Goal: Task Accomplishment & Management: Use online tool/utility

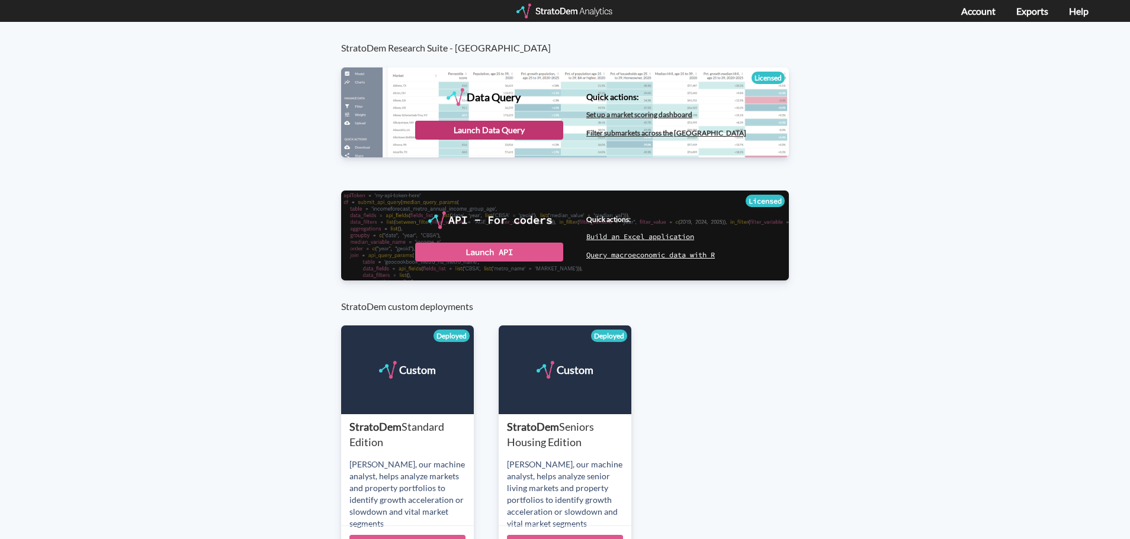
click at [488, 127] on div "Launch Data Query" at bounding box center [489, 130] width 148 height 19
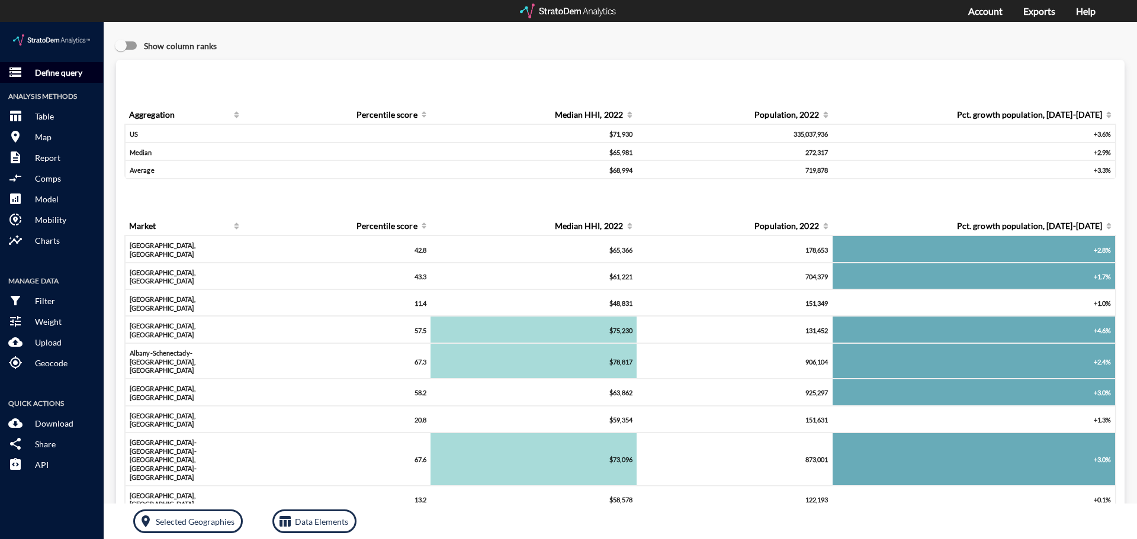
drag, startPoint x: 53, startPoint y: 52, endPoint x: 62, endPoint y: 51, distance: 9.5
click p "Define query"
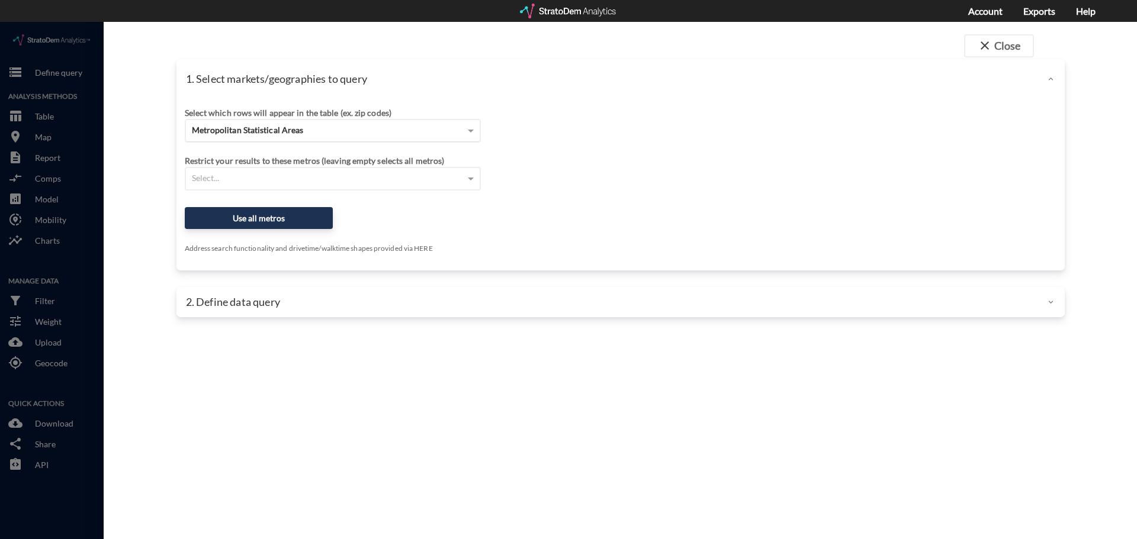
click span "Metropolitan Statistical Areas"
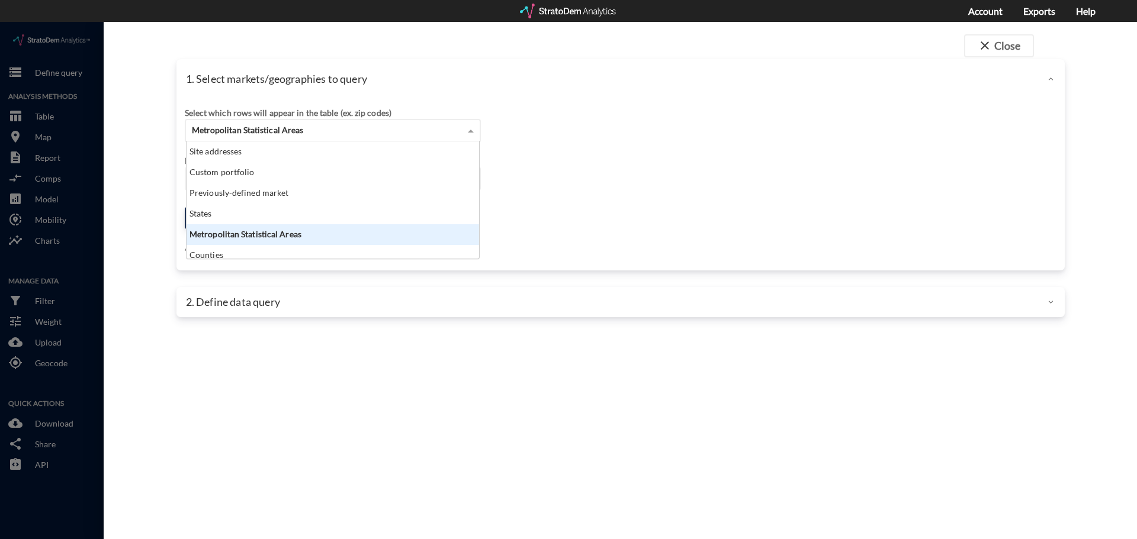
scroll to position [108, 285]
click span "Metropolitan Statistical Areas"
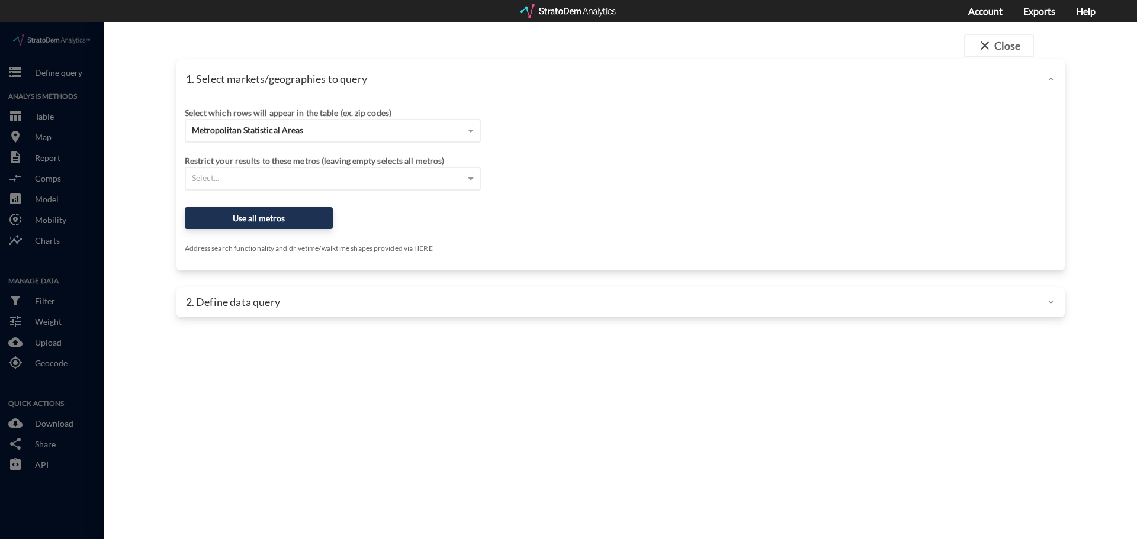
click div "Select which rows will appear in the table (ex. zip codes) Metropolitan Statist…"
click div "Select..."
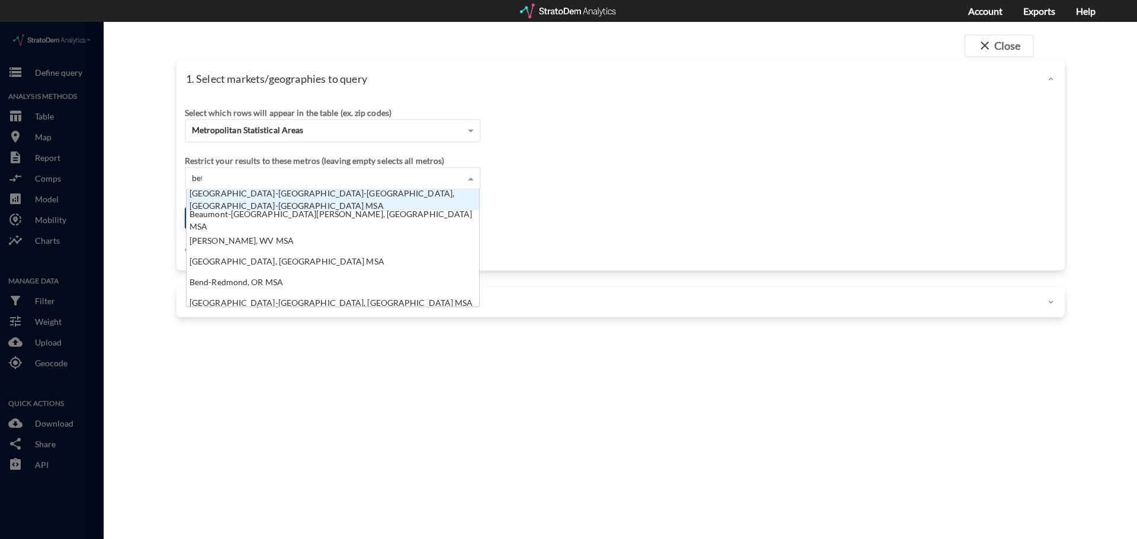
scroll to position [33, 285]
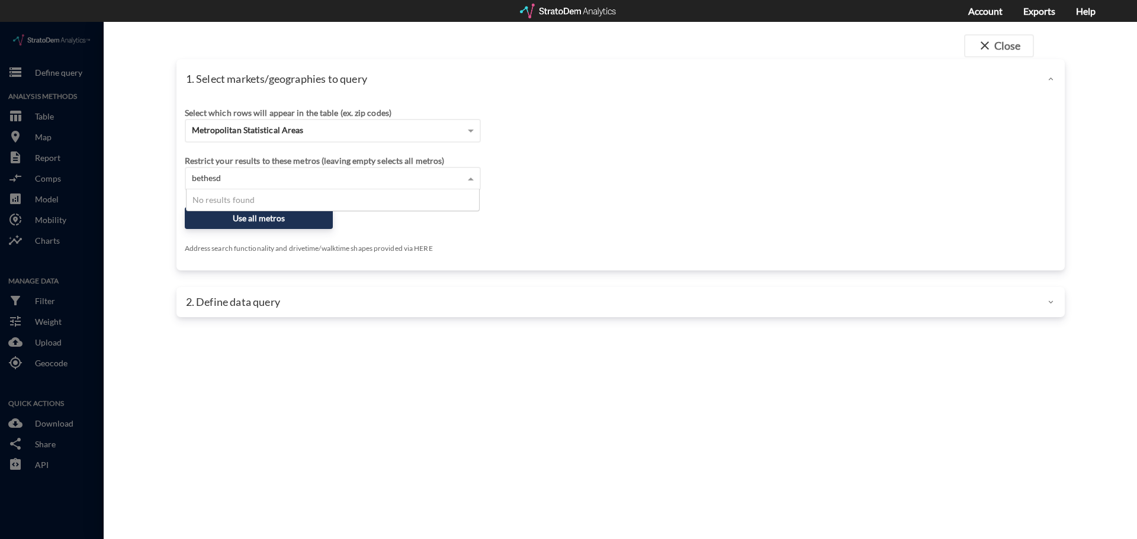
type input "bethesda"
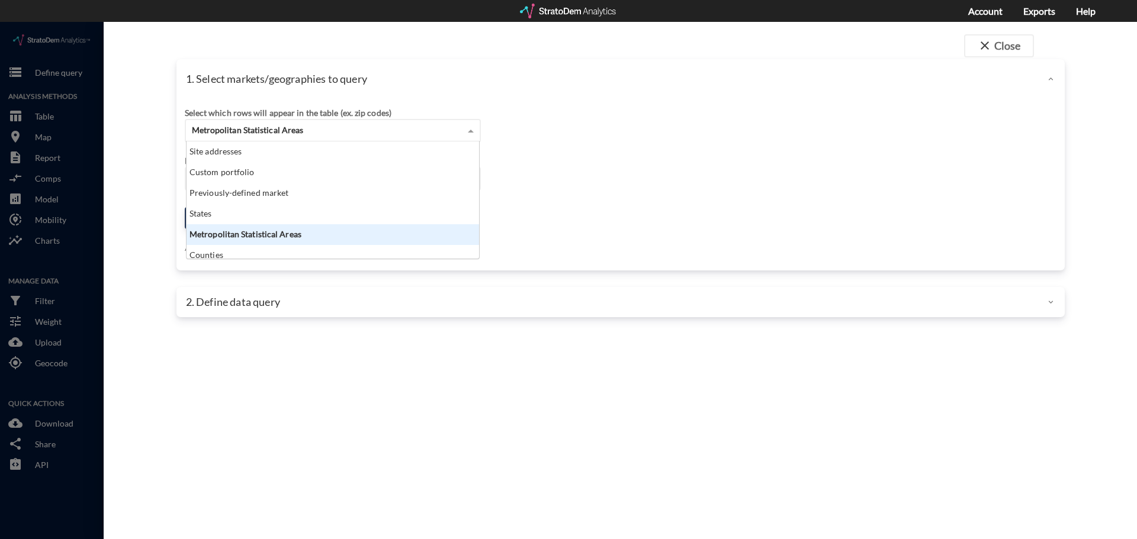
click div "Metropolitan Statistical Areas Site addresses Custom portfolio Previously-defin…"
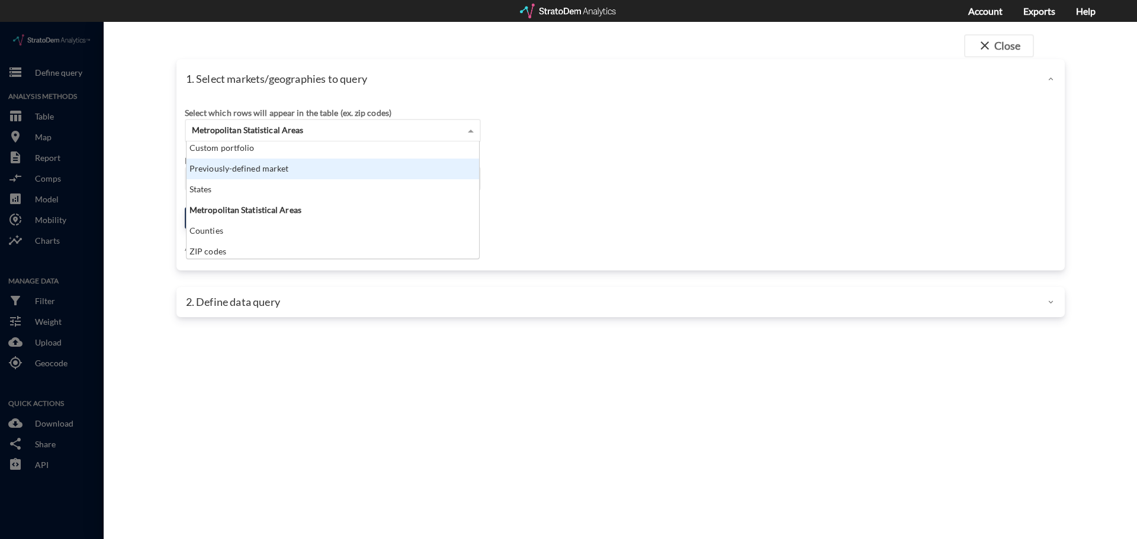
scroll to position [47, 0]
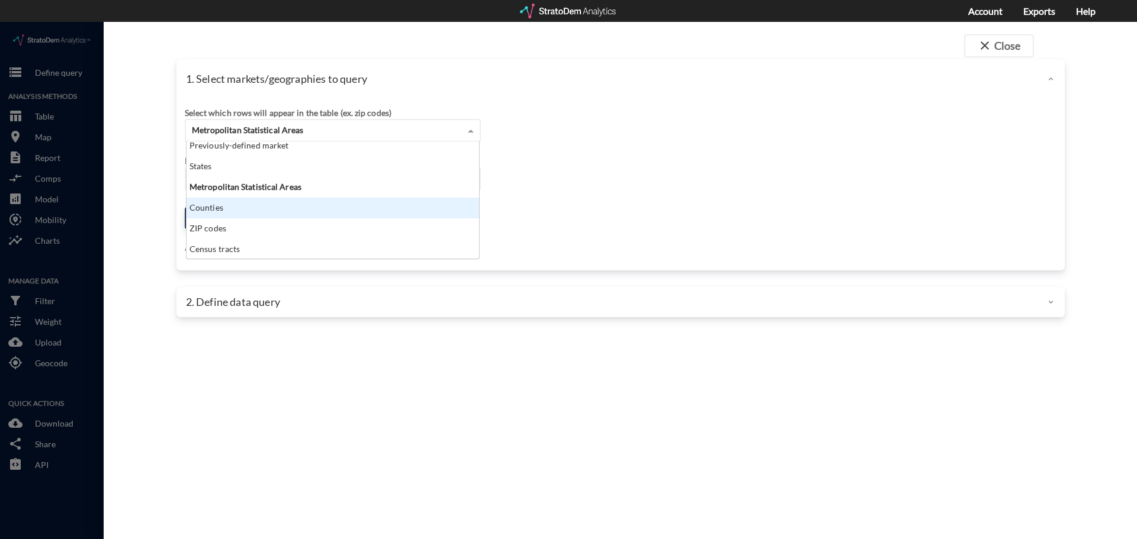
click div "Counties"
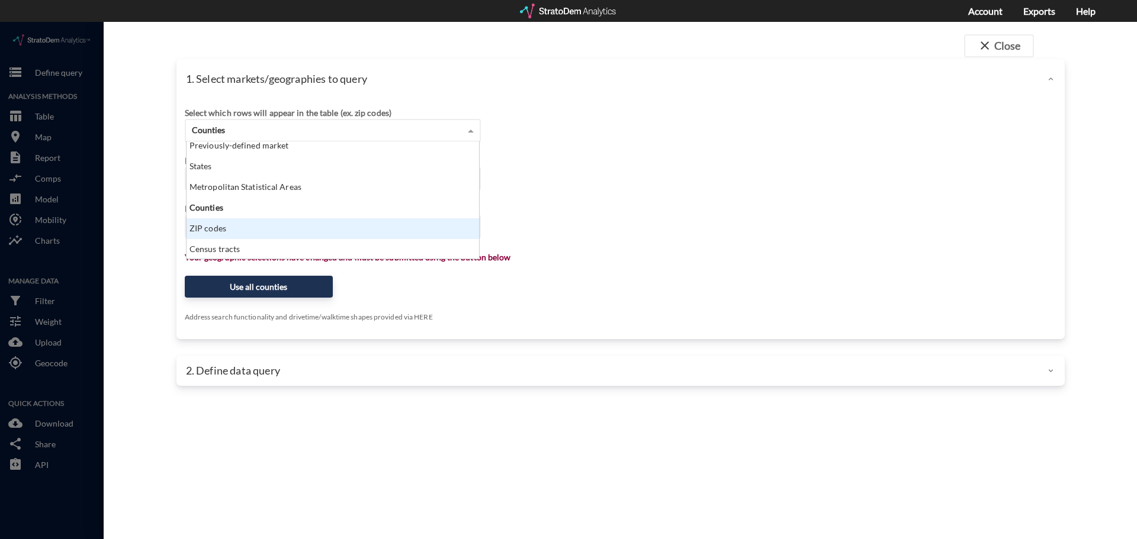
click div "ZIP codes"
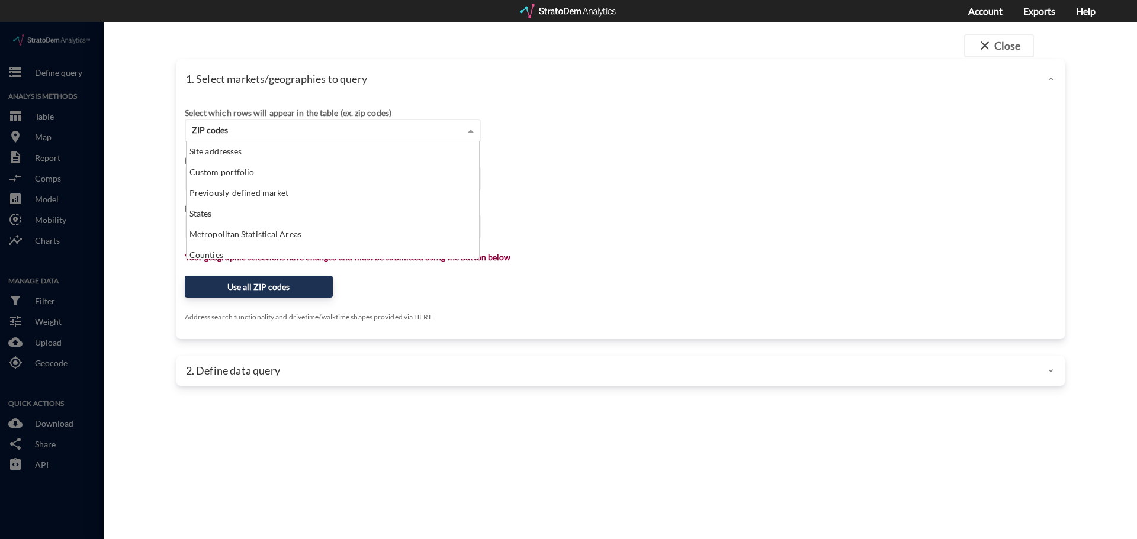
scroll to position [108, 285]
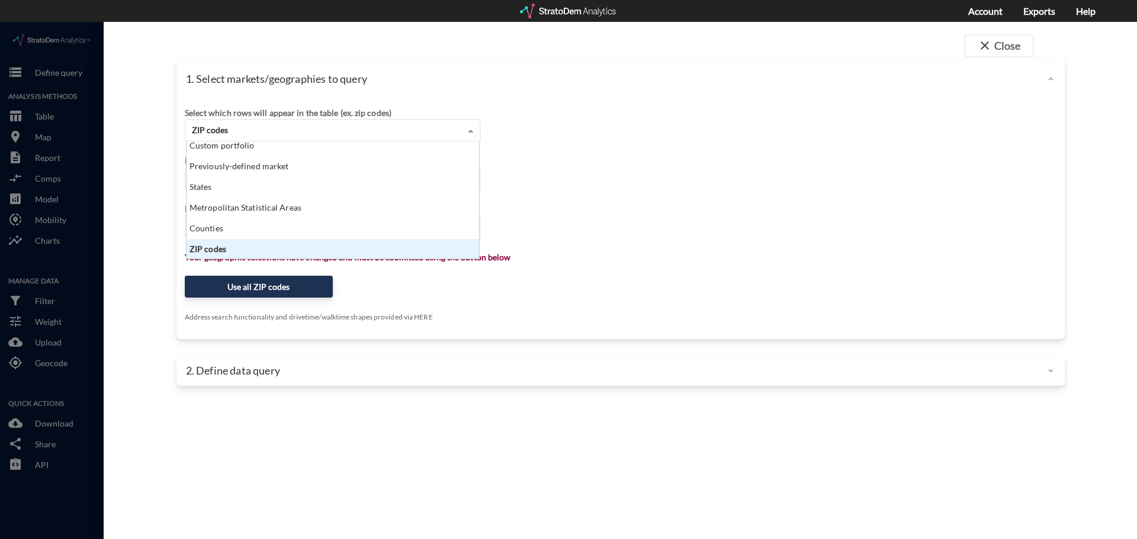
click div "ZIP codes"
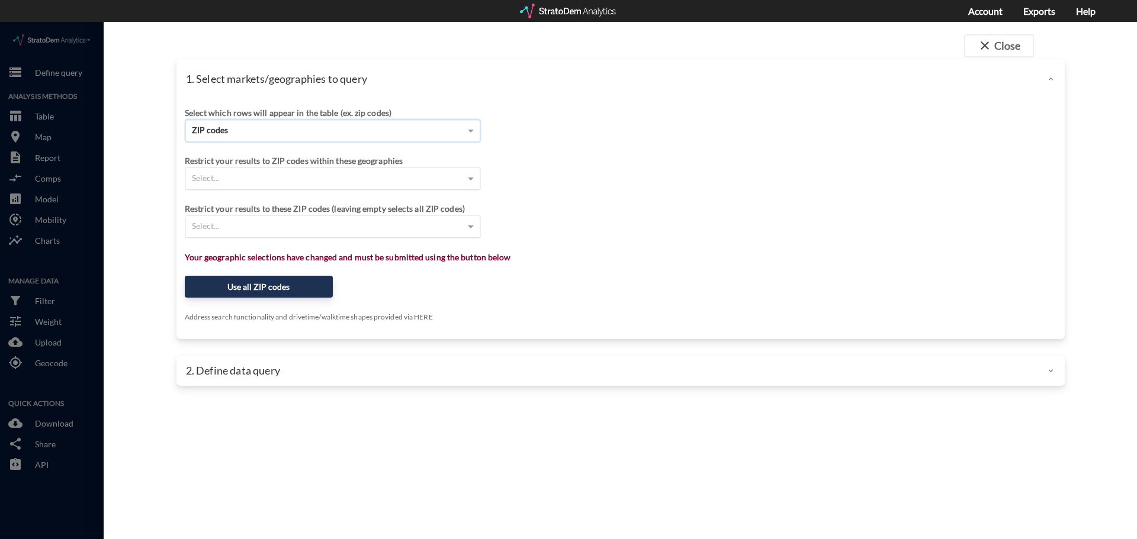
click div "Select..."
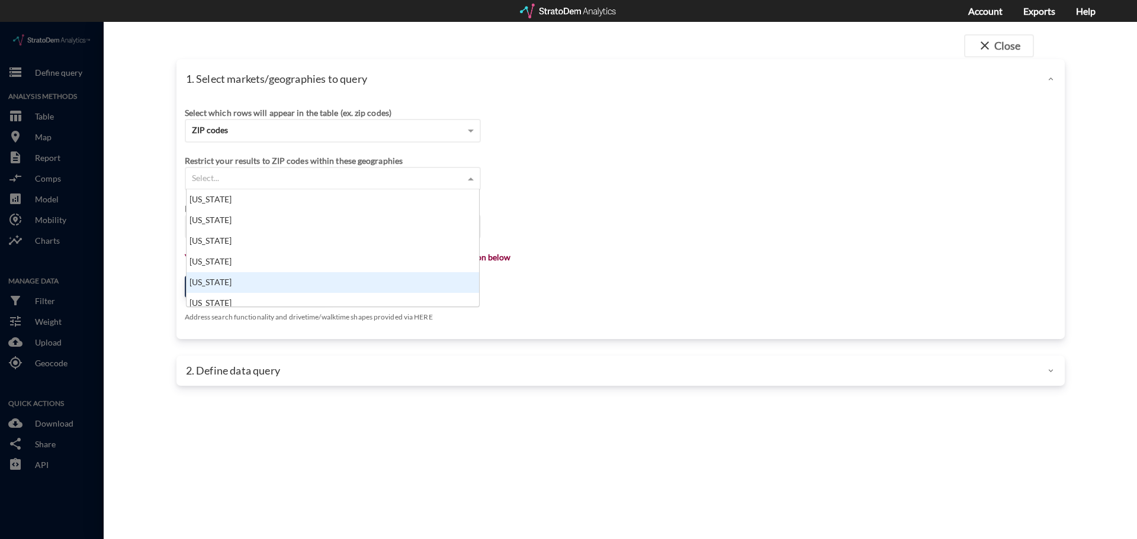
scroll to position [414, 0]
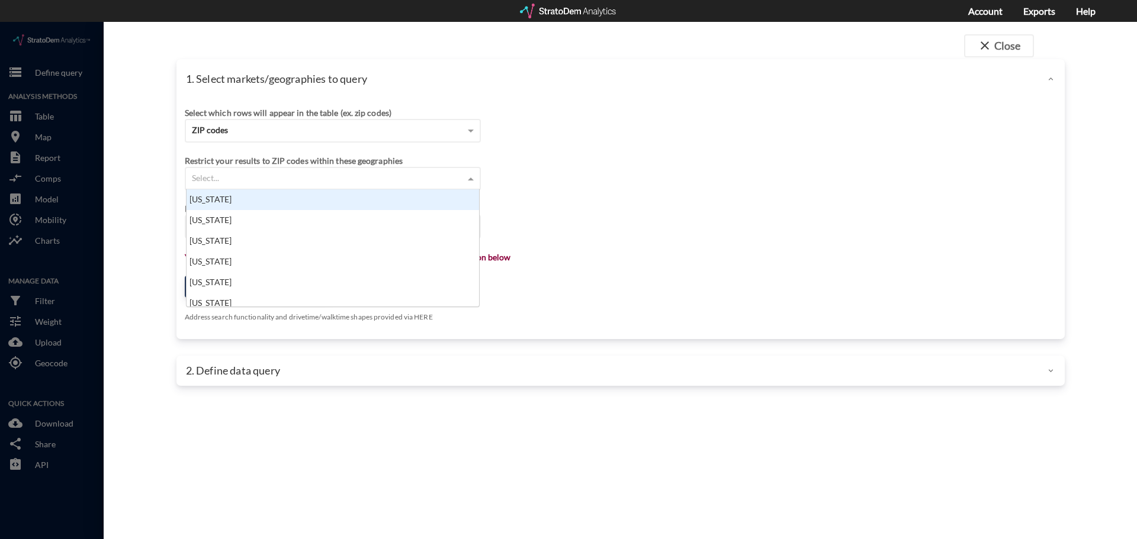
click div "[US_STATE]"
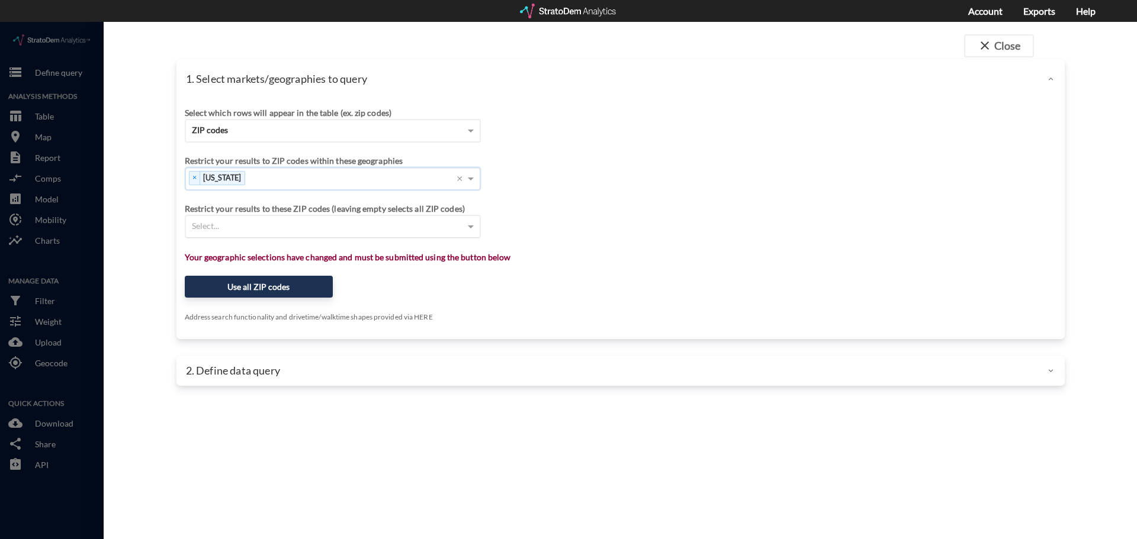
click div "Select..."
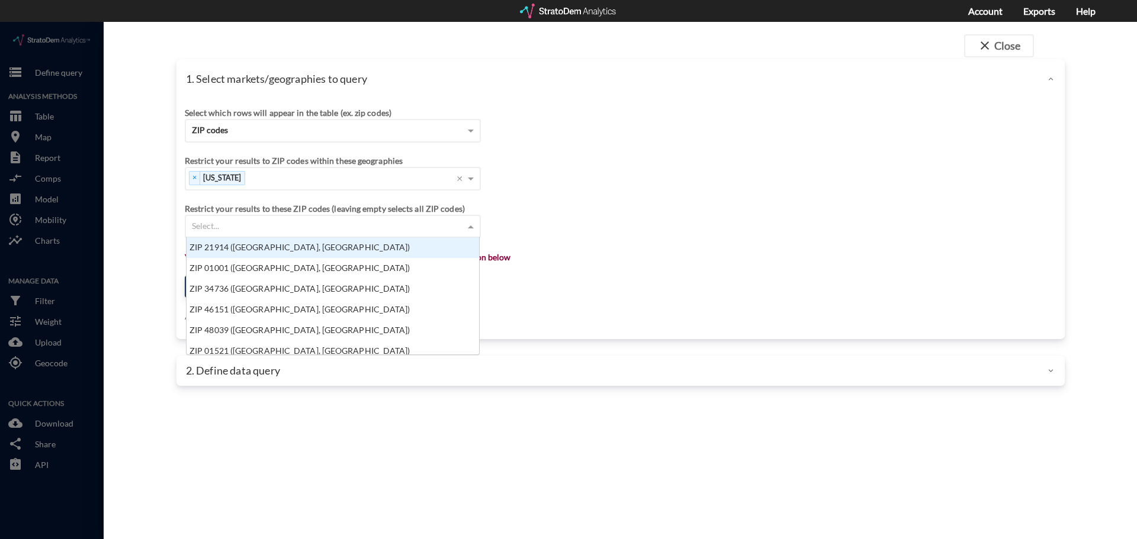
scroll to position [108, 285]
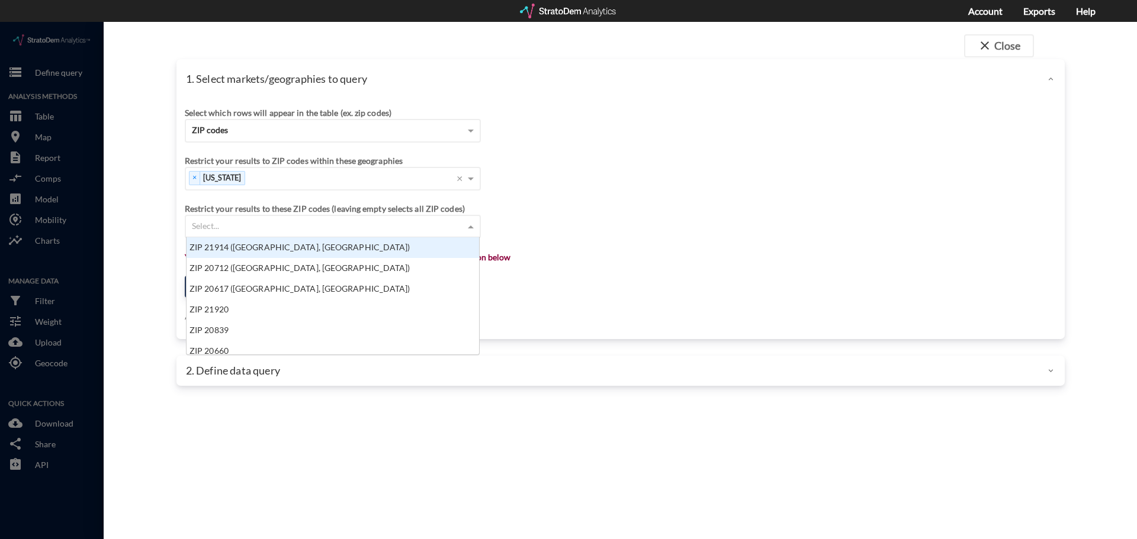
click div "Select..."
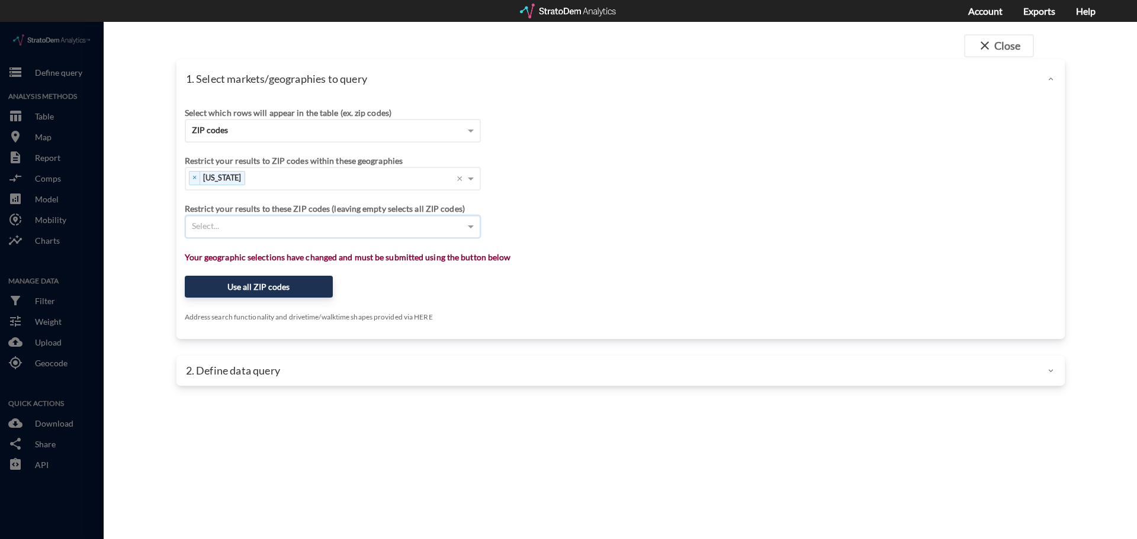
click div "Select..."
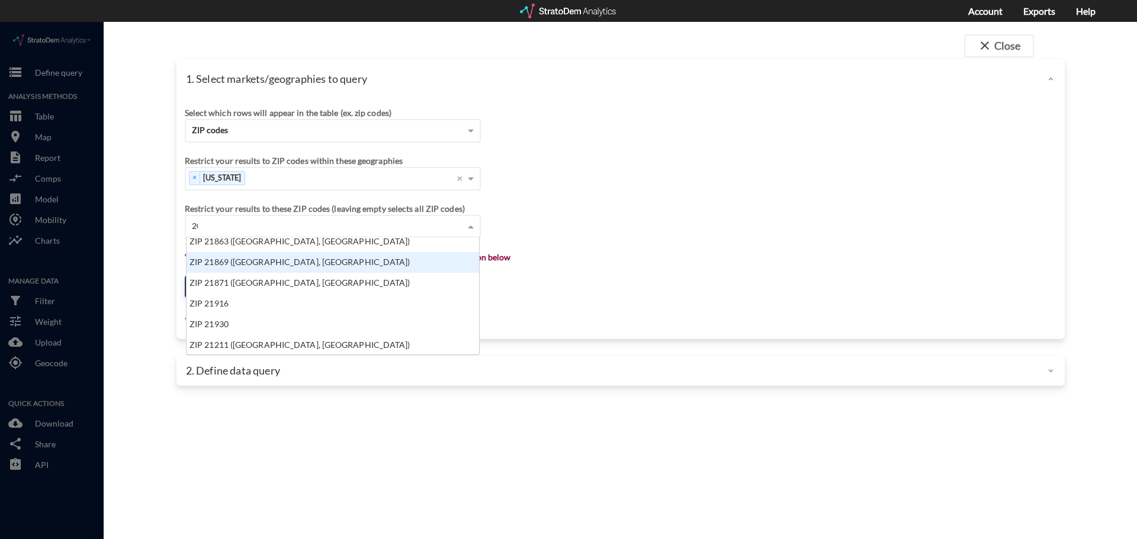
scroll to position [0, 0]
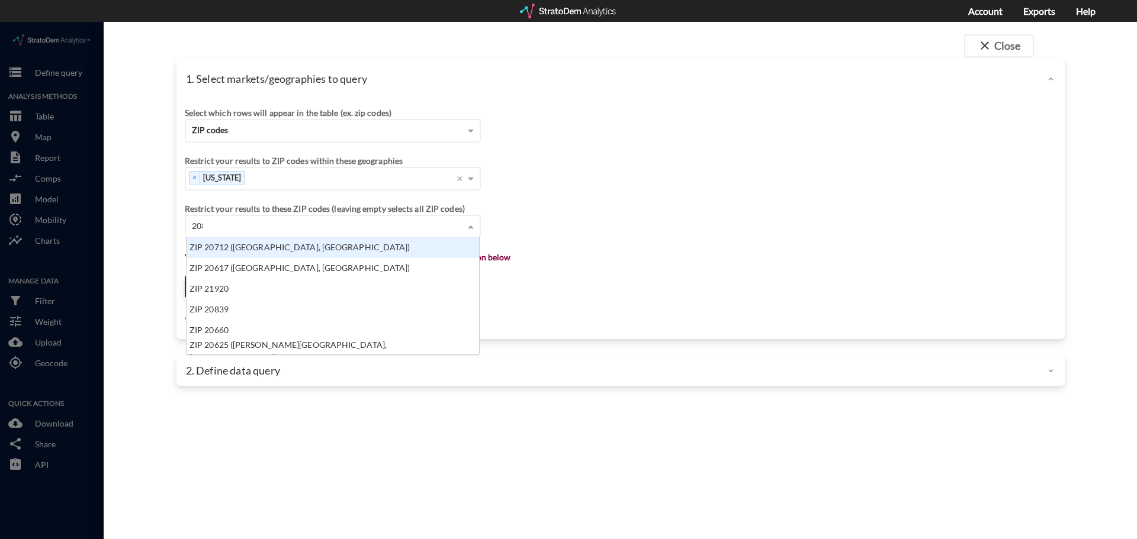
type input "20814"
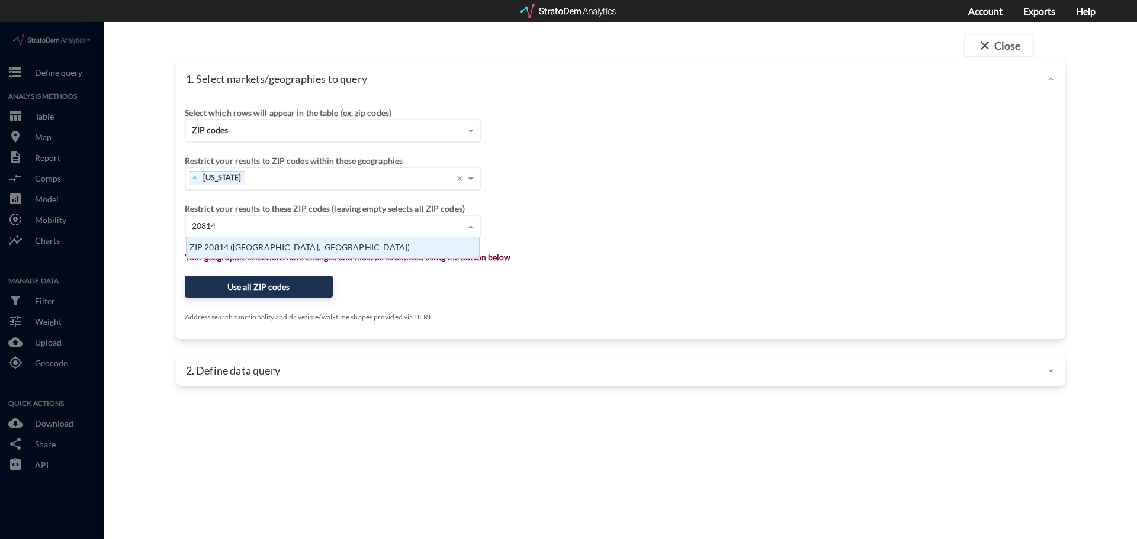
scroll to position [12, 285]
click div "ZIP 20814 ([GEOGRAPHIC_DATA], [GEOGRAPHIC_DATA])"
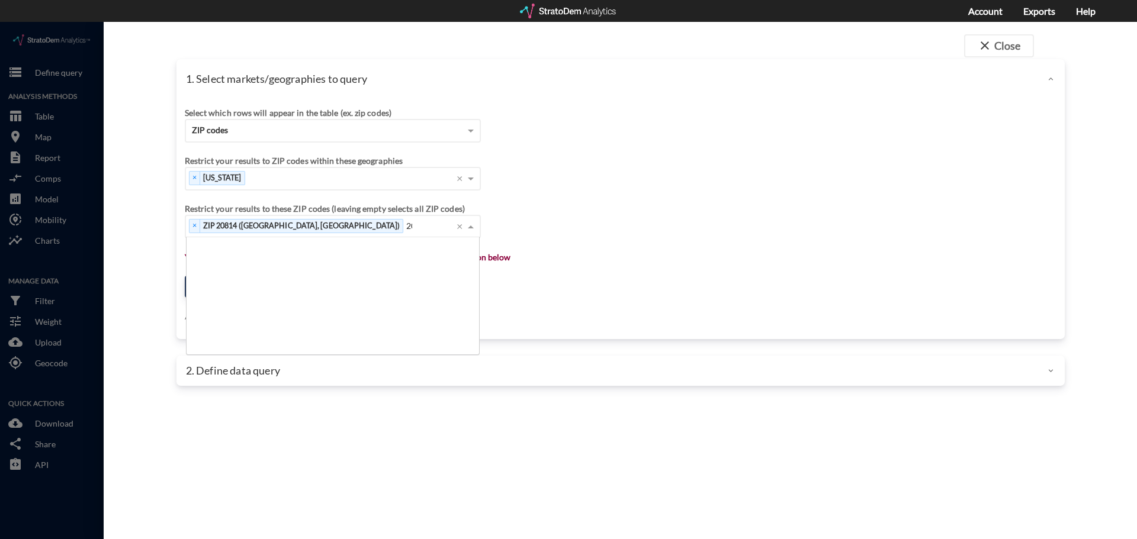
scroll to position [9, 8]
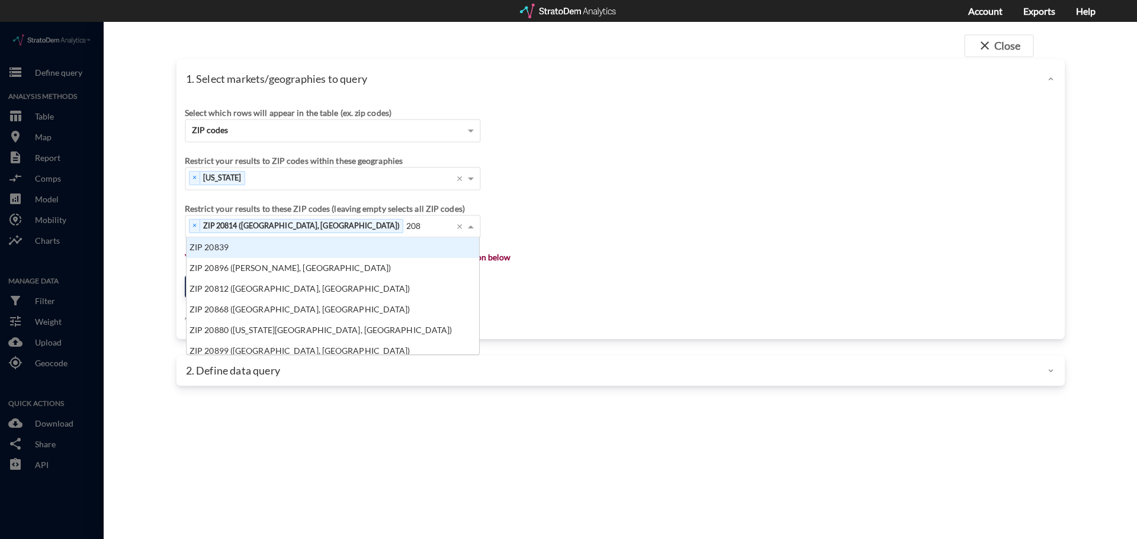
type input "20817"
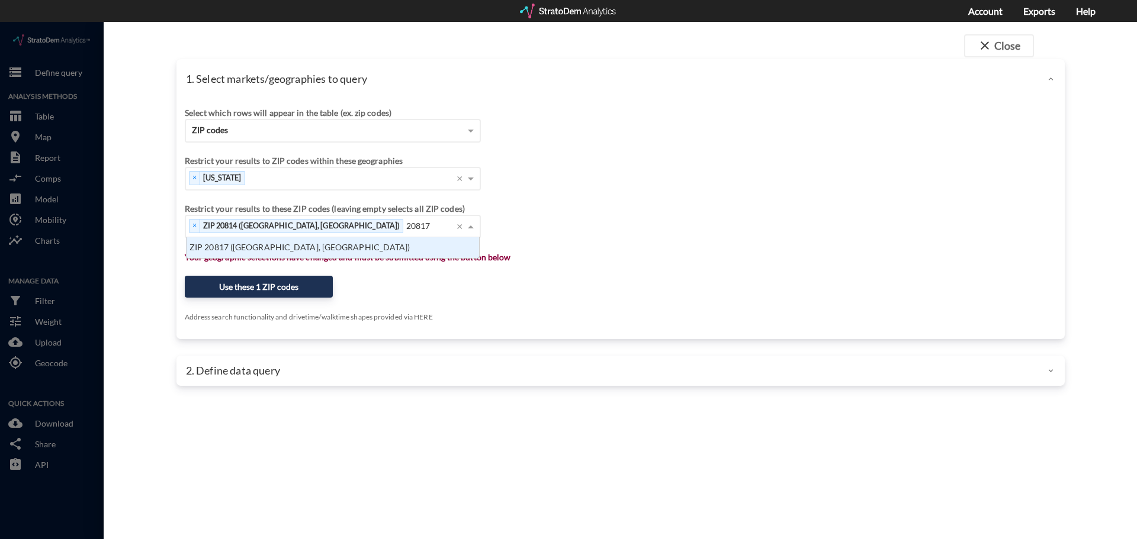
click div "ZIP 20817 ([GEOGRAPHIC_DATA], [GEOGRAPHIC_DATA])"
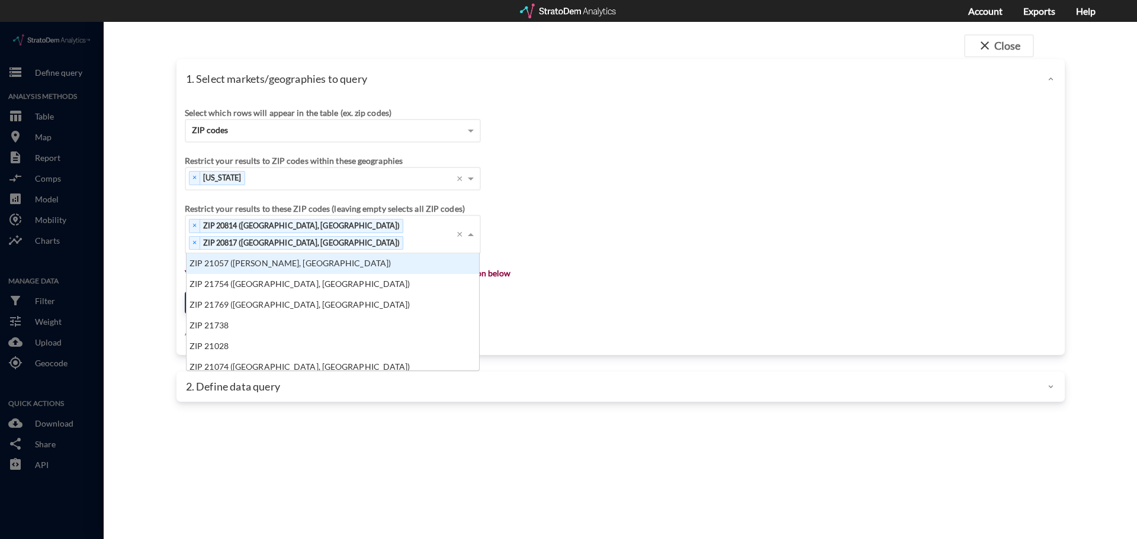
scroll to position [0, 0]
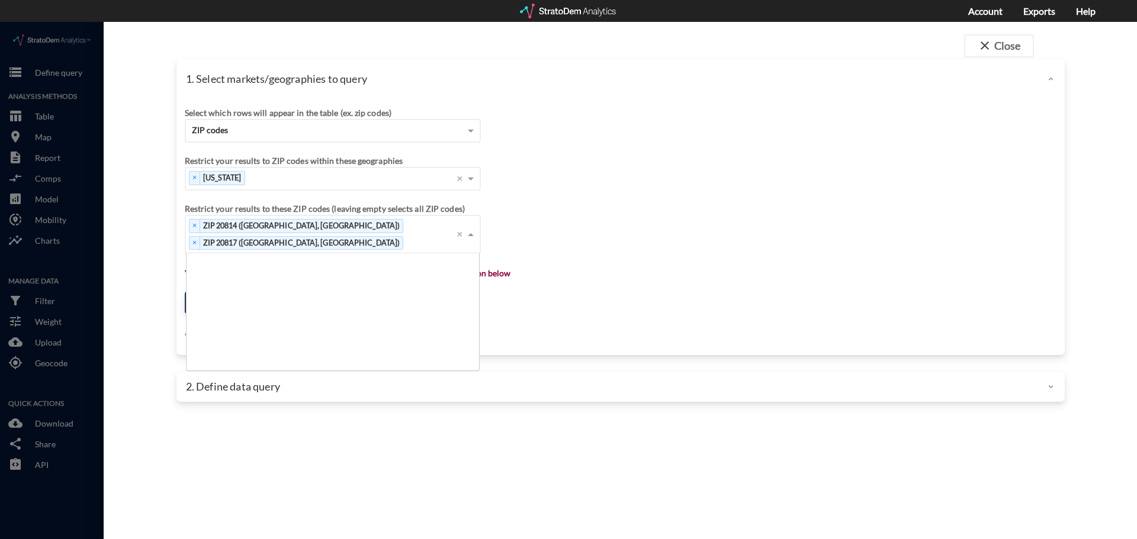
click div "× ZIP 20814 ([GEOGRAPHIC_DATA], [GEOGRAPHIC_DATA]) × ZIP 20817 ([GEOGRAPHIC_DAT…"
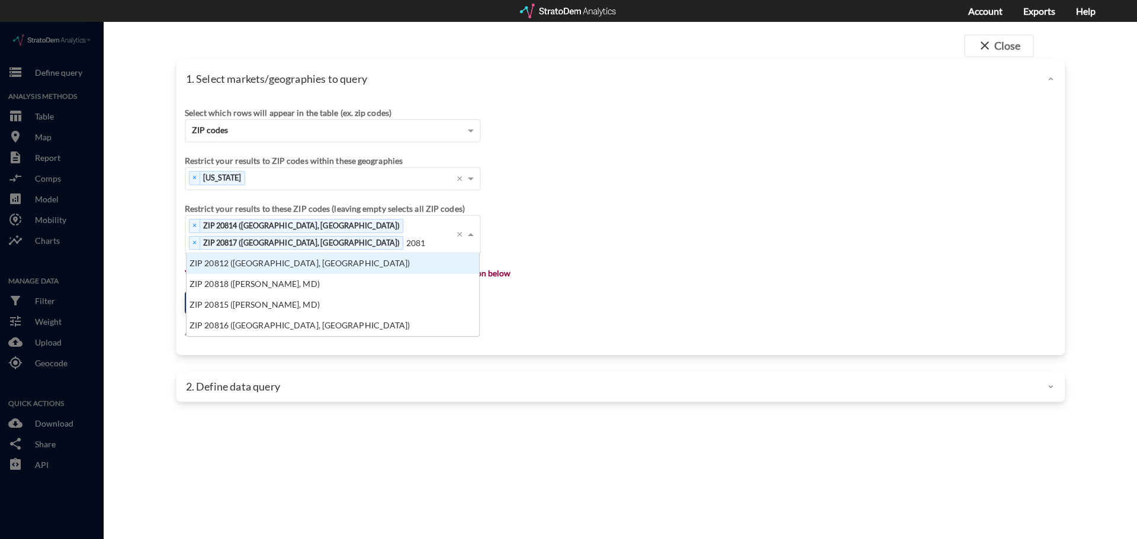
scroll to position [74, 285]
type input "20851"
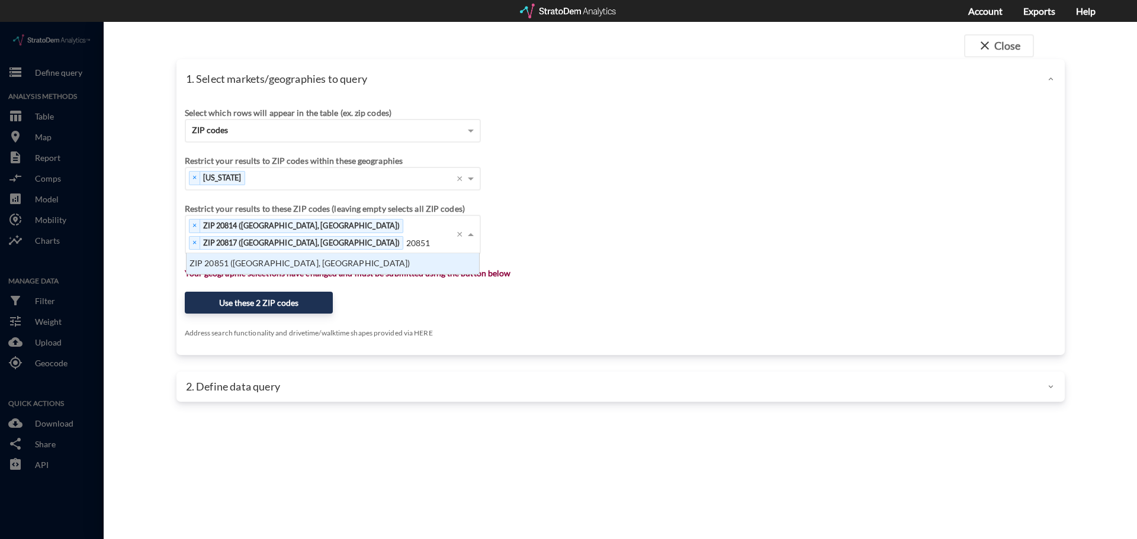
click div "ZIP 20851 ([GEOGRAPHIC_DATA], [GEOGRAPHIC_DATA])"
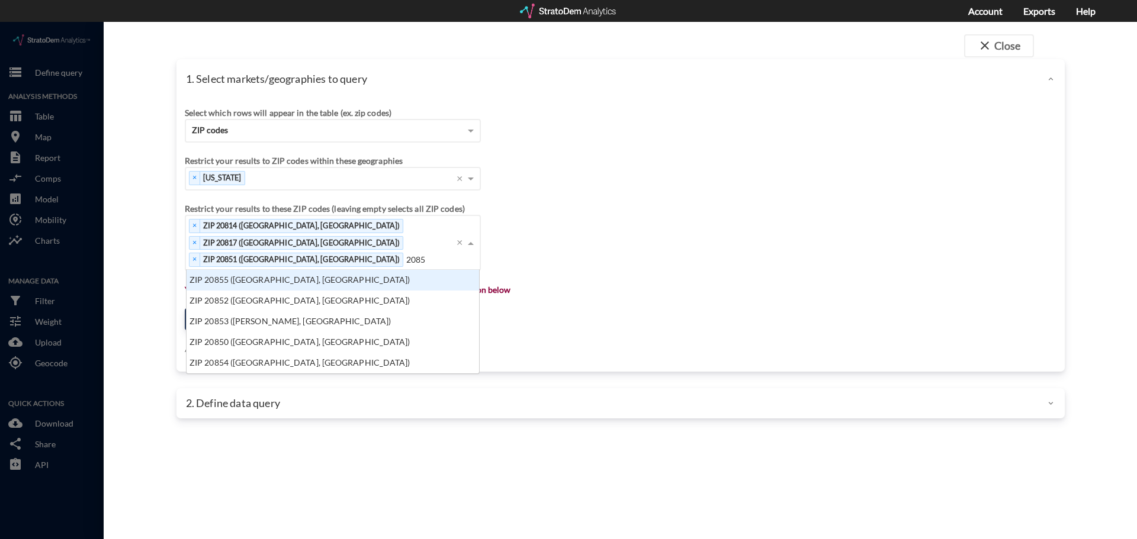
type input "20852"
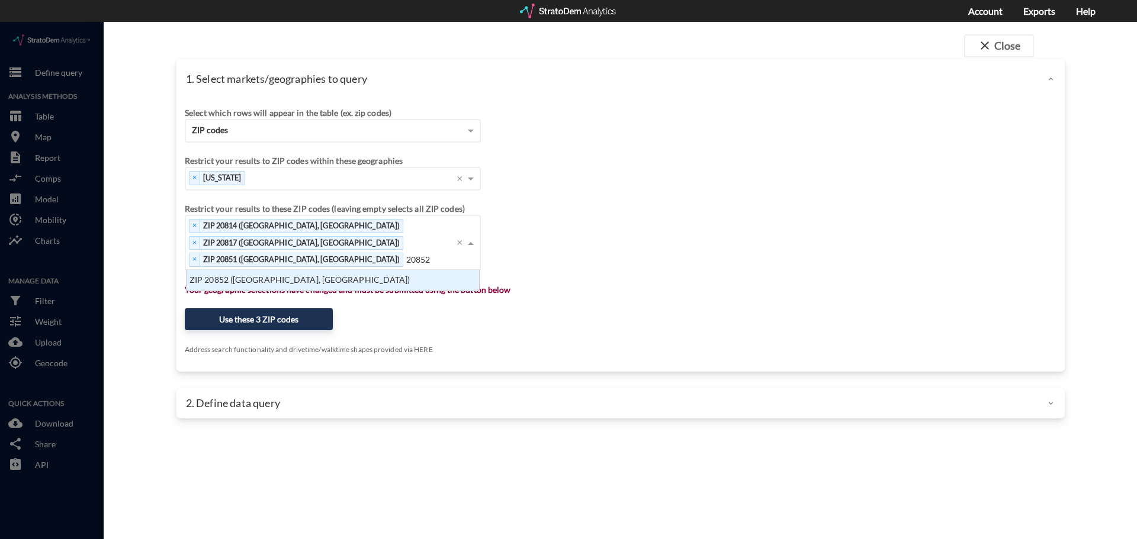
click div "ZIP 20852 ([GEOGRAPHIC_DATA], [GEOGRAPHIC_DATA])"
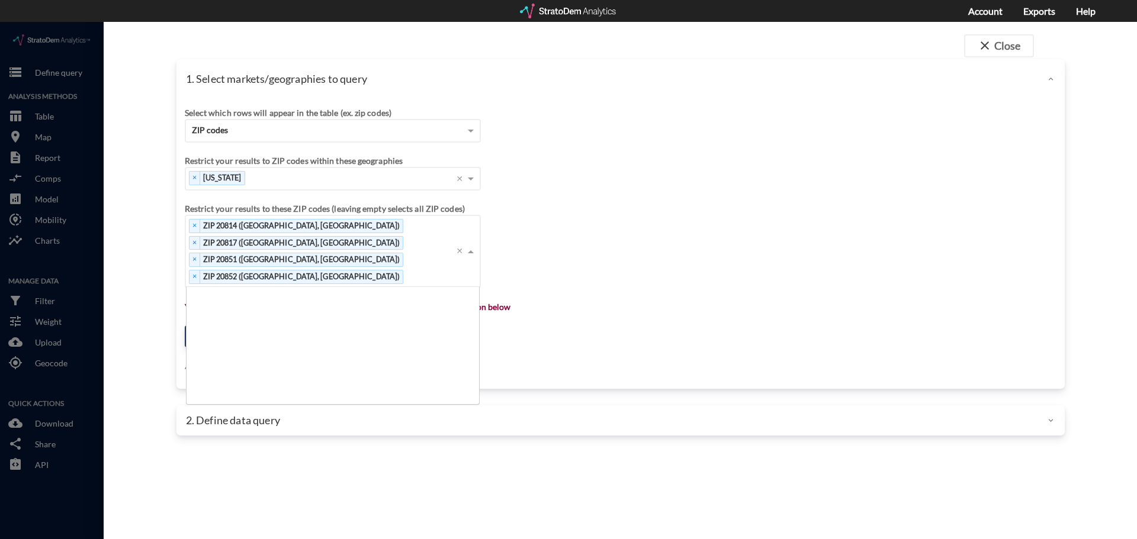
scroll to position [108, 285]
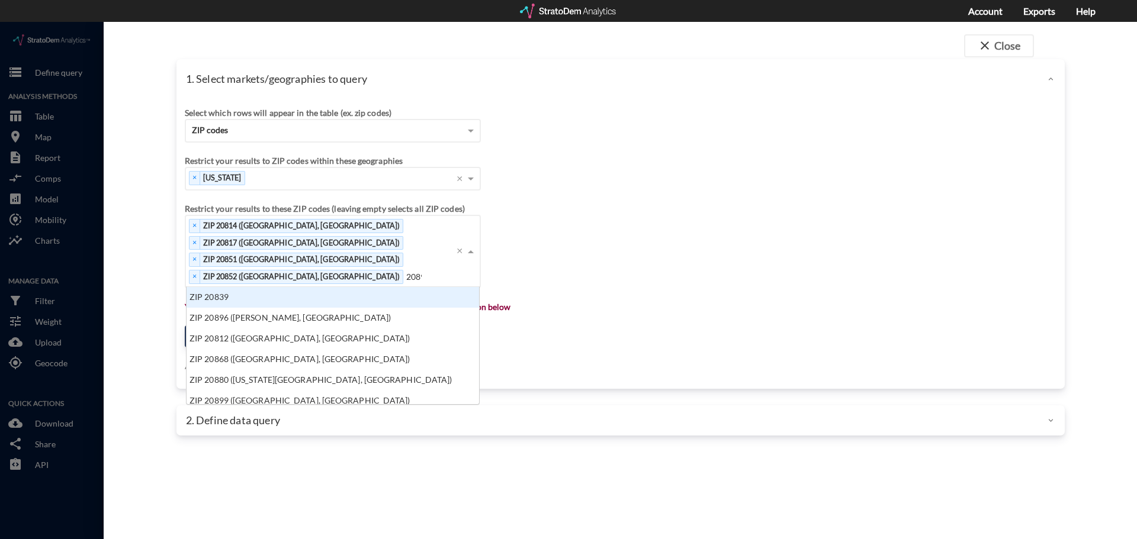
type input "20895"
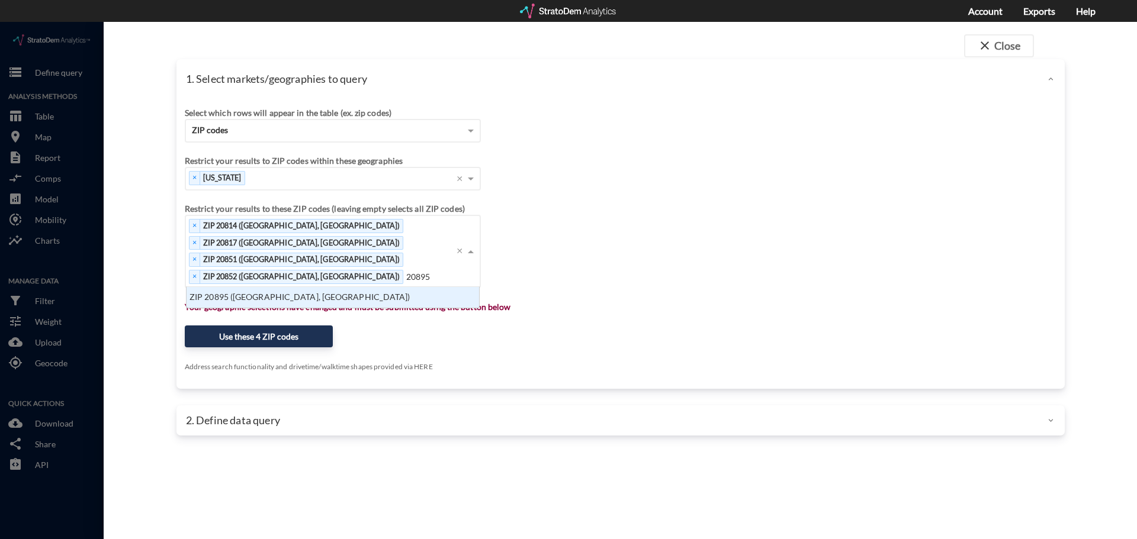
click div "ZIP 20895 ([GEOGRAPHIC_DATA], [GEOGRAPHIC_DATA])"
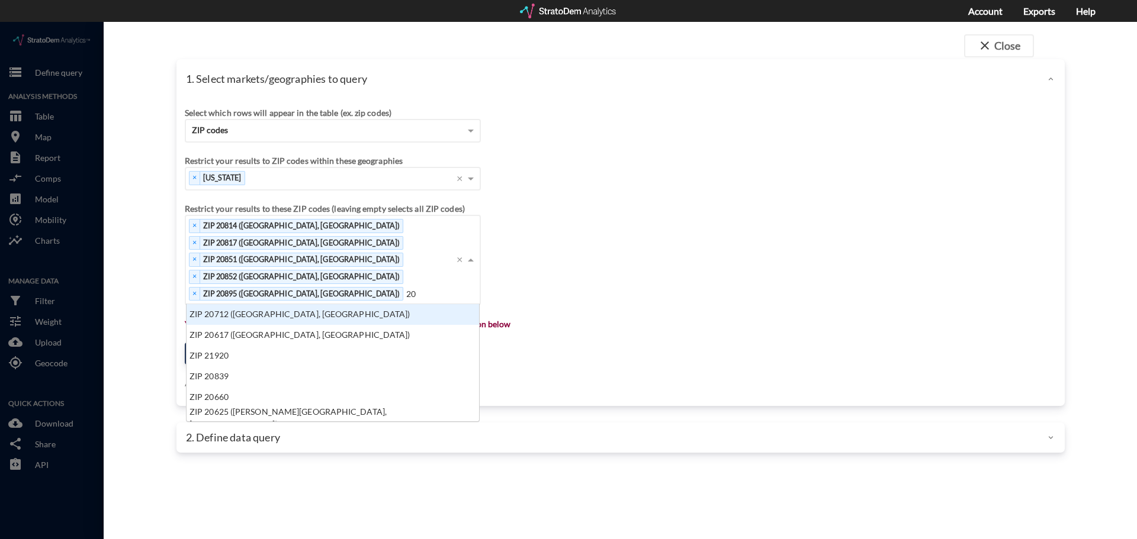
type input "2"
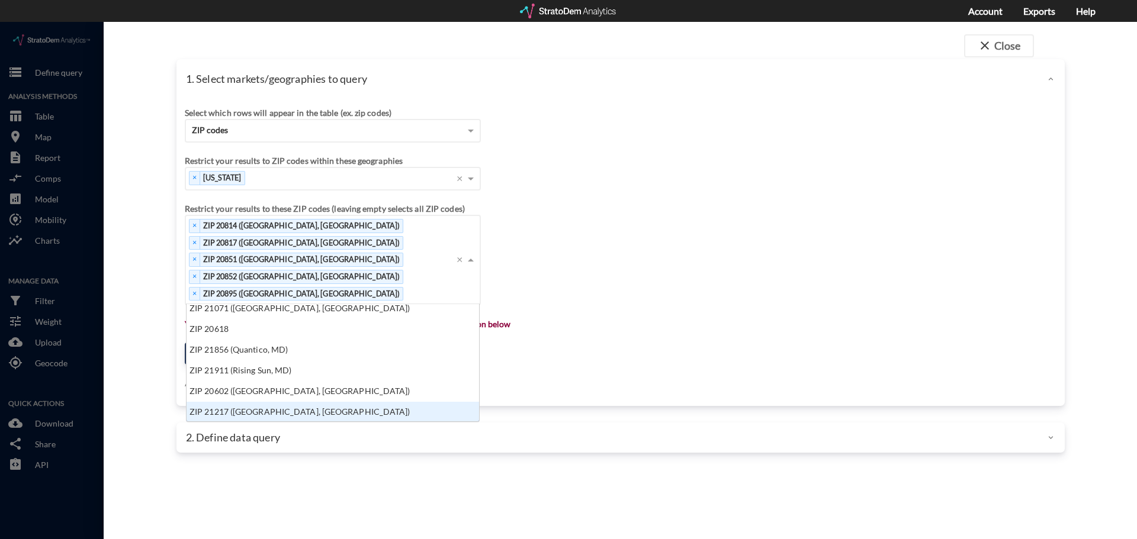
click div "Select which rows will appear in the table (ex. zip codes) ZIP codes Select a p…"
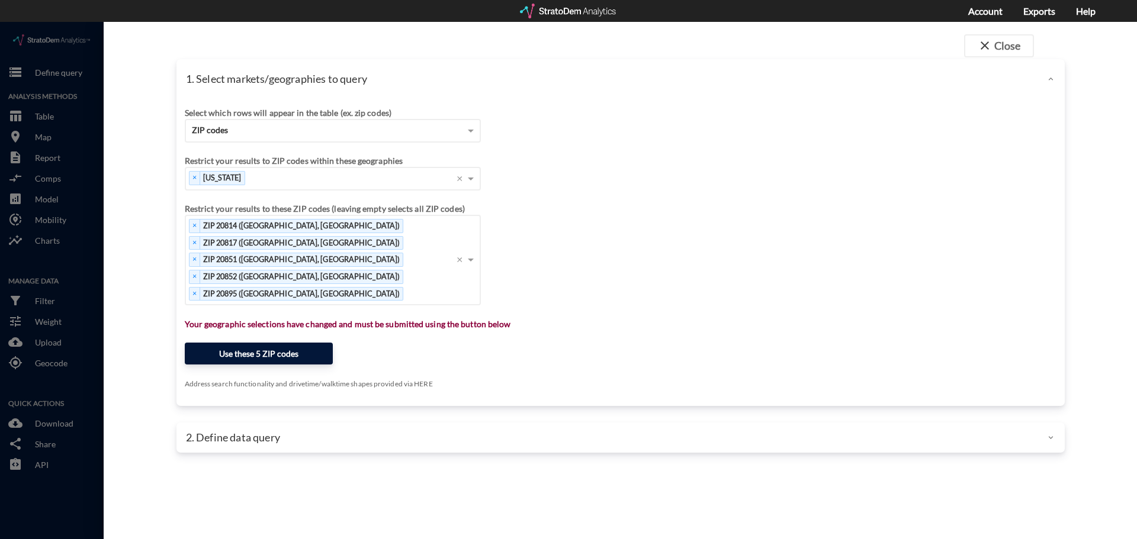
click button "Use these 5 ZIP codes"
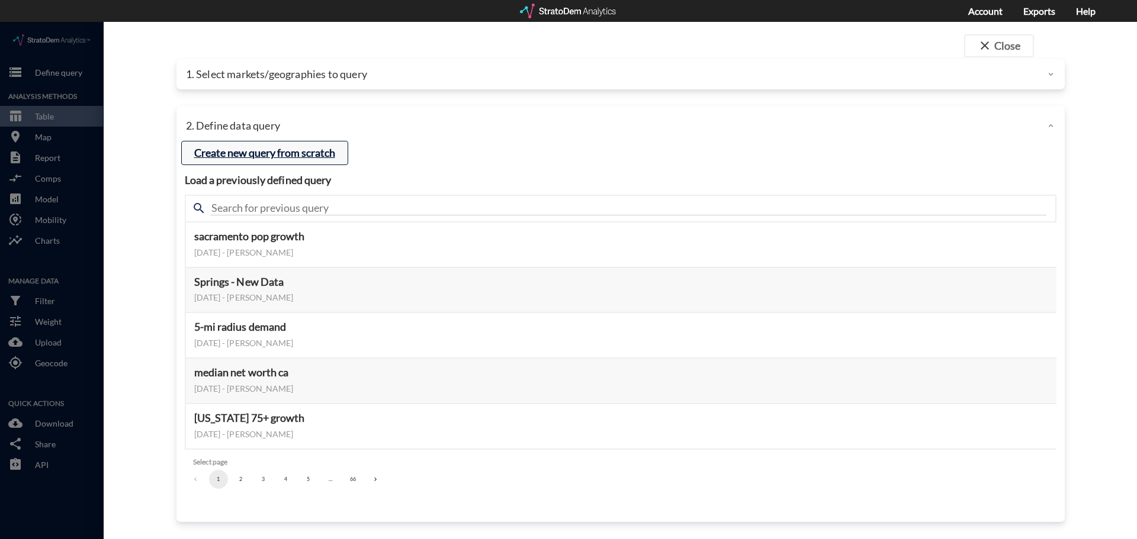
click button "Create new query from scratch"
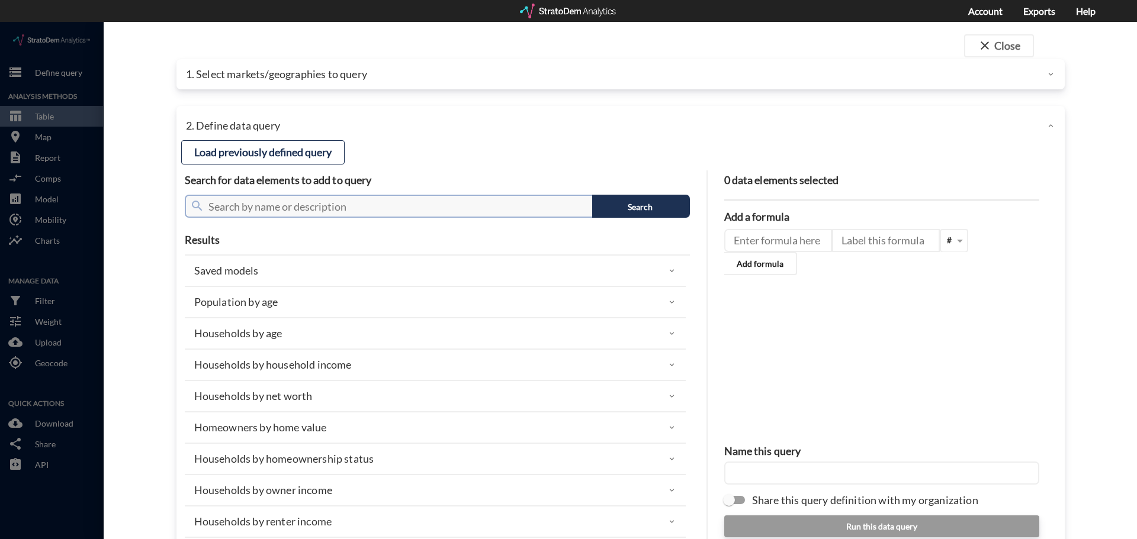
click input "text"
type input "net worth"
click button "Search"
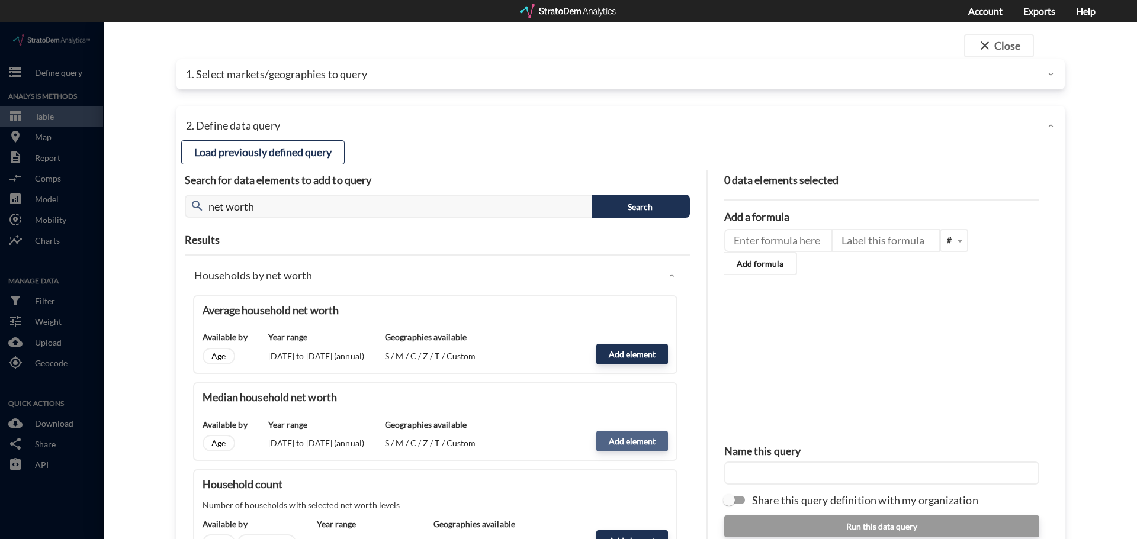
click button "Add element"
type input "NW_DYNAMICS"
type input "MEDIAN"
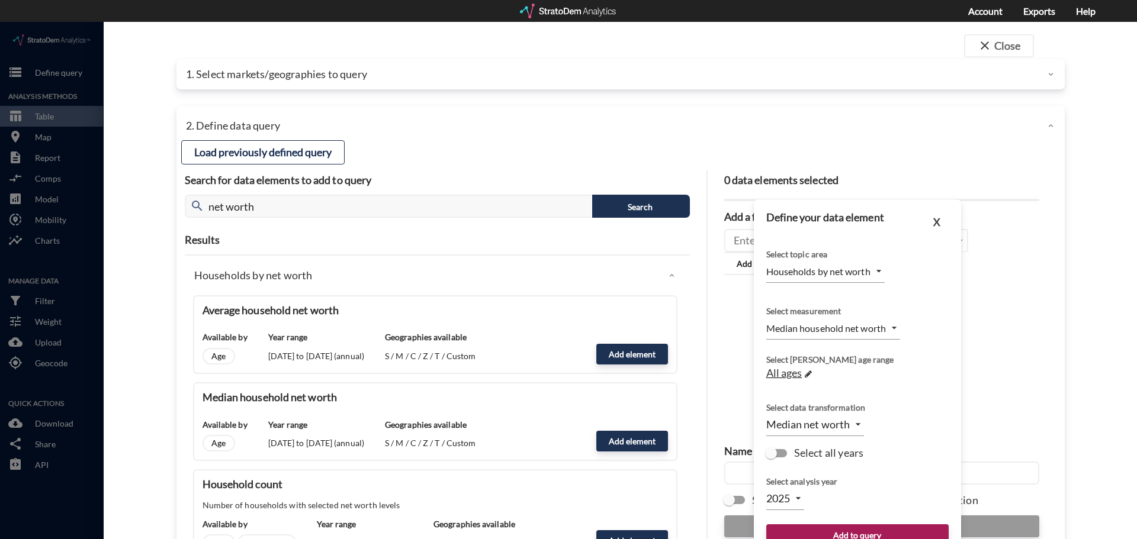
click div "All ages →"
click span "All ages"
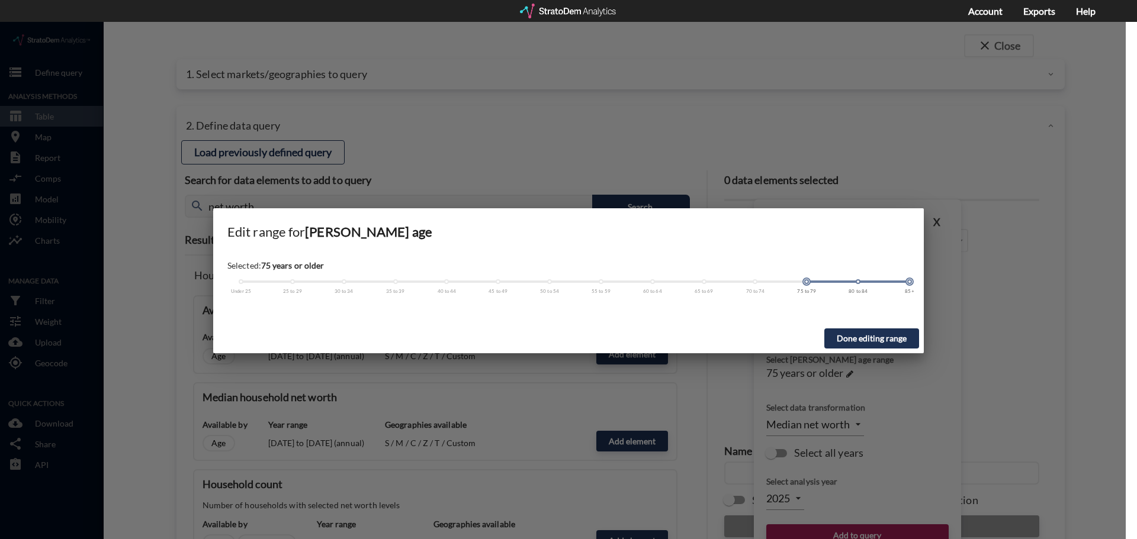
drag, startPoint x: 240, startPoint y: 259, endPoint x: 805, endPoint y: 273, distance: 564.9
click div "Selected: 75 years or older Under 25 25 to 29 30 to 34 35 to 39 40 to 44 45 to …"
drag, startPoint x: 908, startPoint y: 259, endPoint x: 793, endPoint y: 268, distance: 115.2
click div "Selected: [DEMOGRAPHIC_DATA] Under 25 25 to 29 30 to 34 35 to 39 40 to 44 45 to…"
click button "Done editing range"
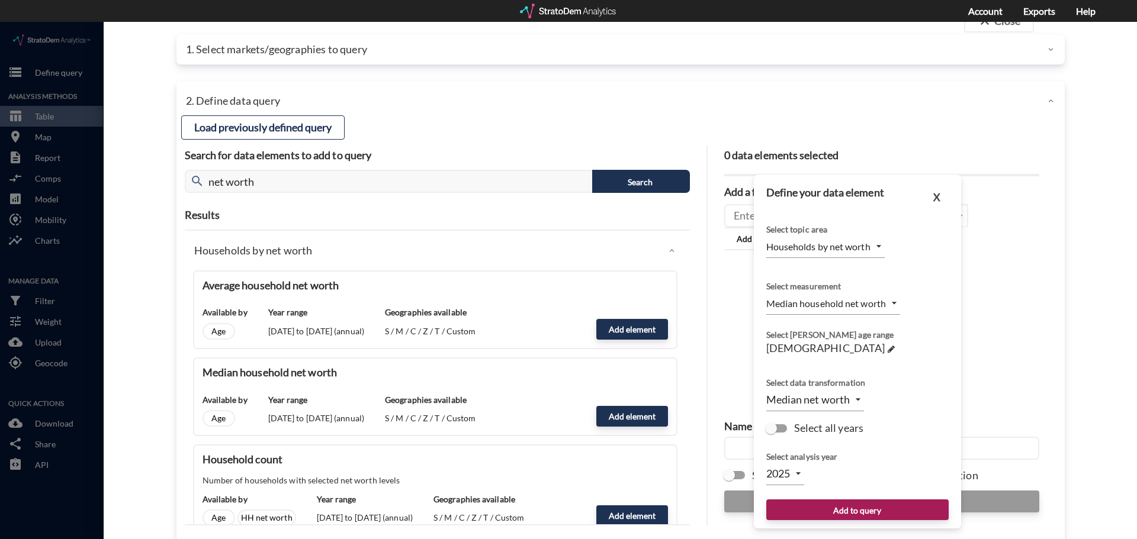
scroll to position [47, 0]
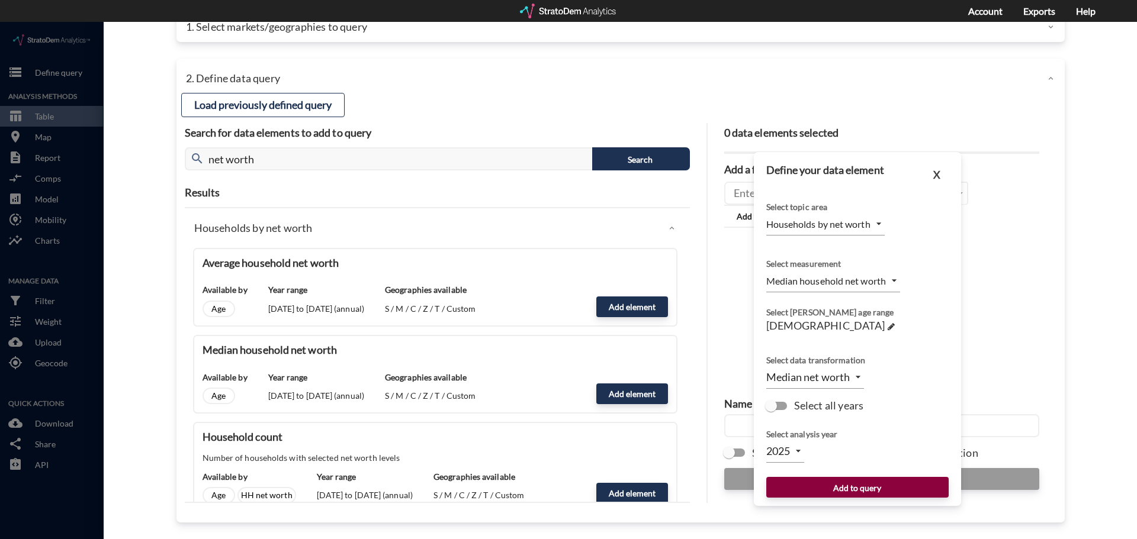
click button "Add to query"
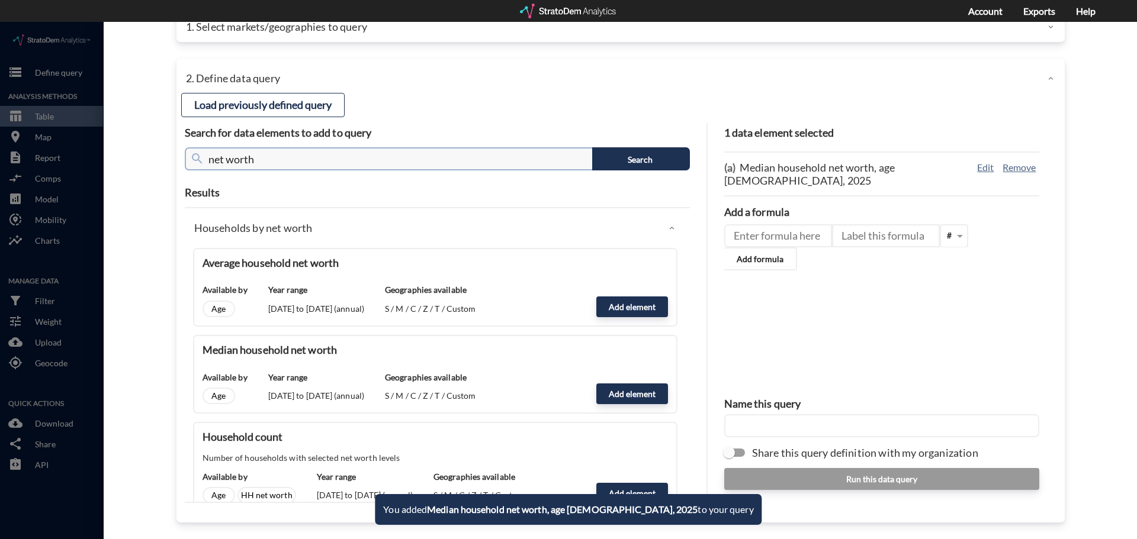
click input "net worth"
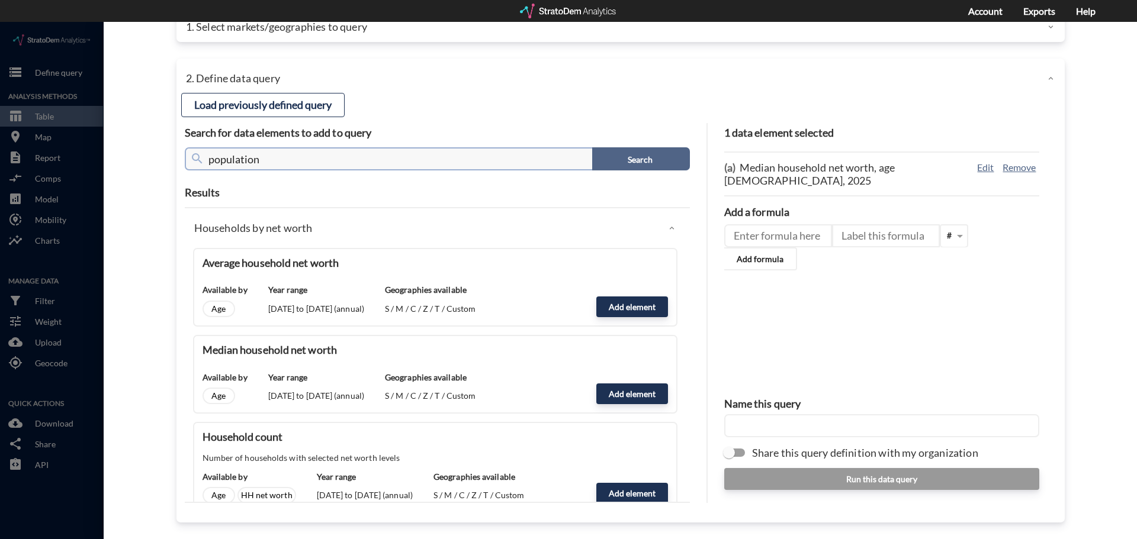
type input "population"
click button "Search"
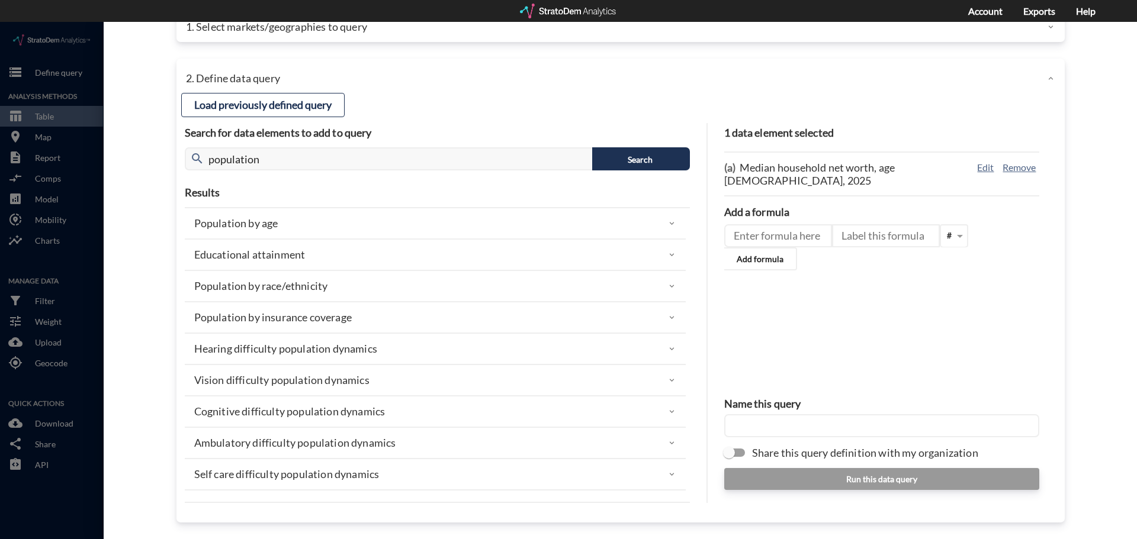
click p "Population by age"
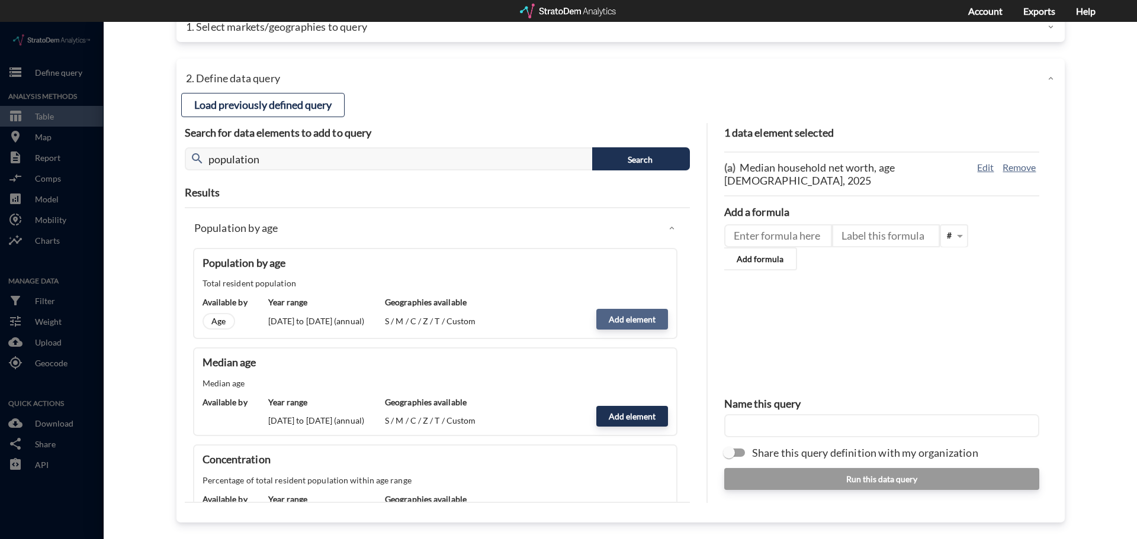
click button "Add element"
type input "POPULATION"
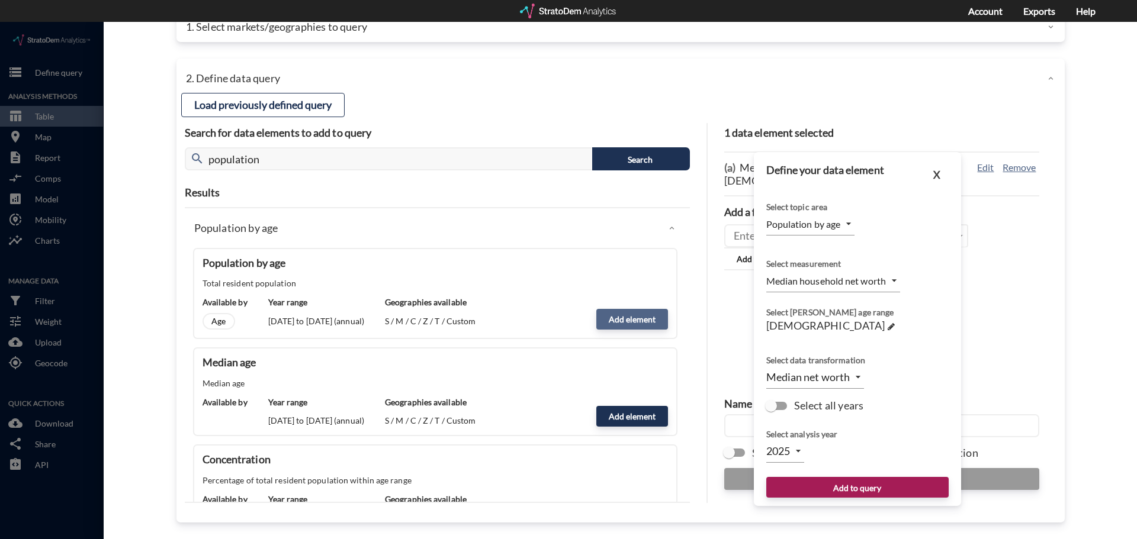
type input "COUNT"
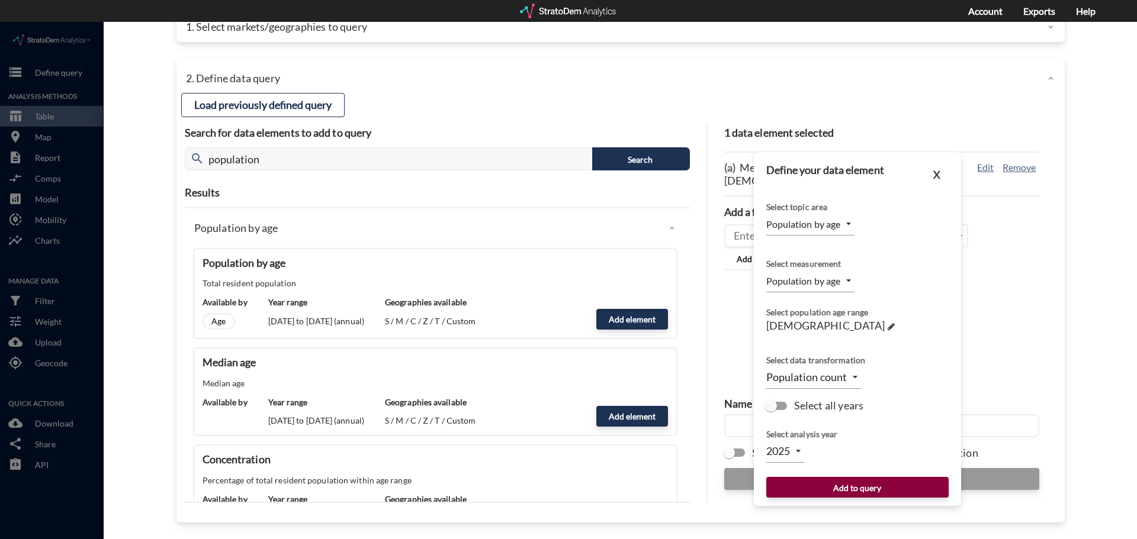
click button "Add to query"
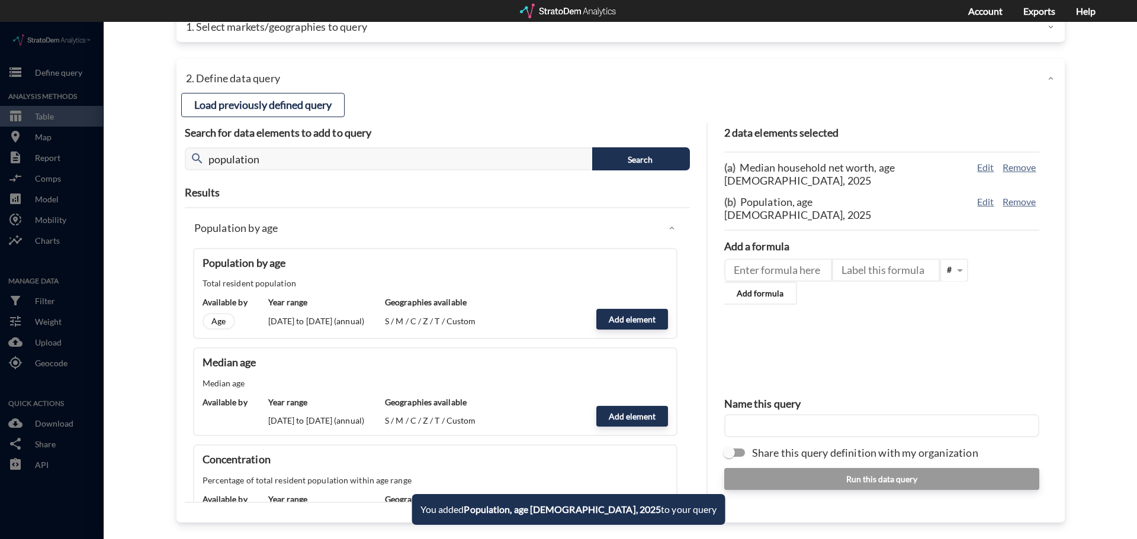
click input "text"
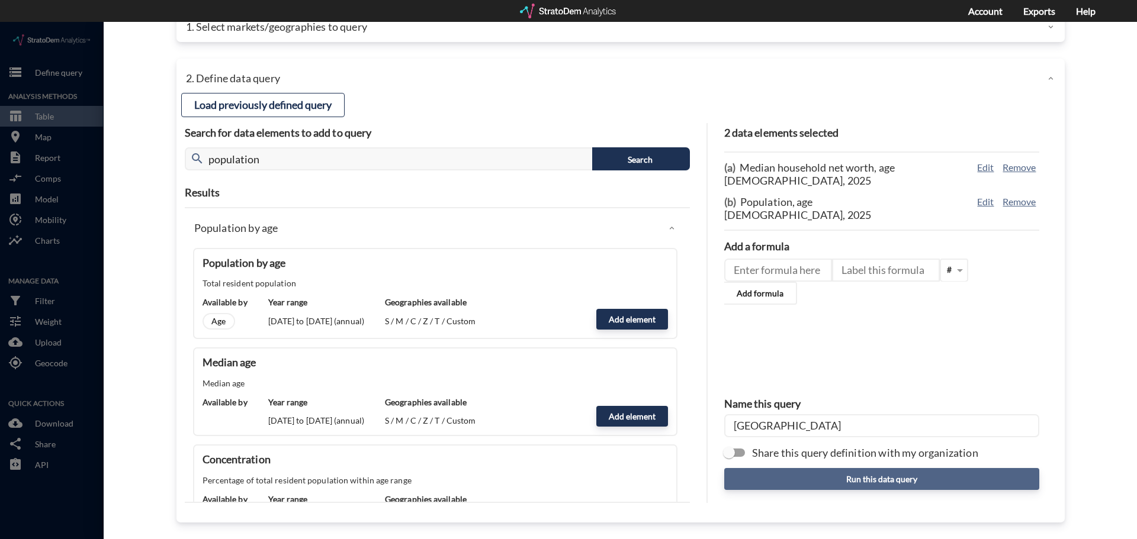
type input "[GEOGRAPHIC_DATA]"
click button "Run this data query"
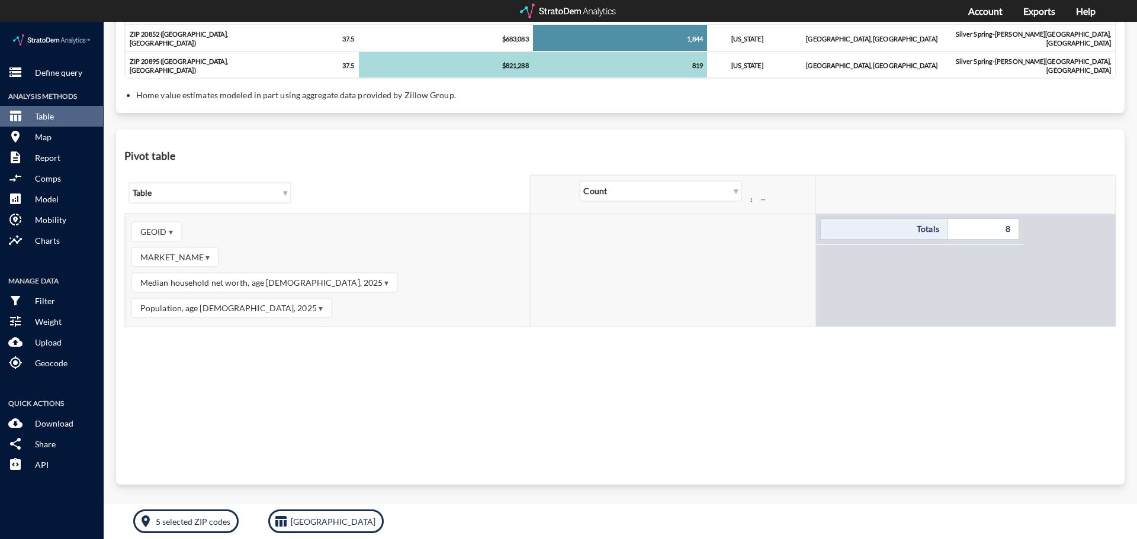
scroll to position [305, 0]
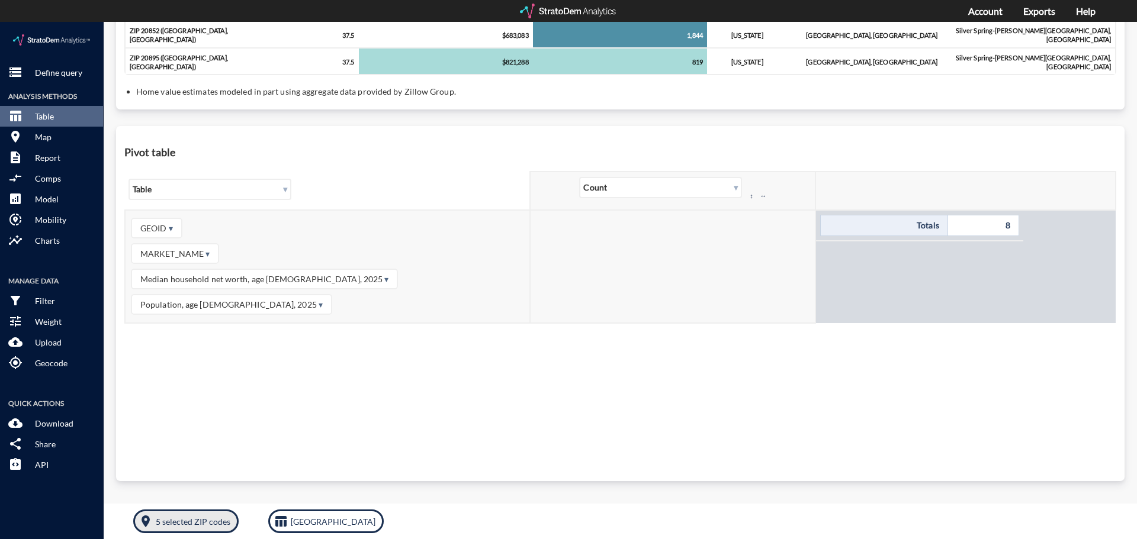
drag, startPoint x: 202, startPoint y: 503, endPoint x: 225, endPoint y: 497, distance: 23.3
click p "5 selected ZIP codes"
click body "/vantagepoint/us/-1 storage Define query Analysis Methods table_chart Table roo…"
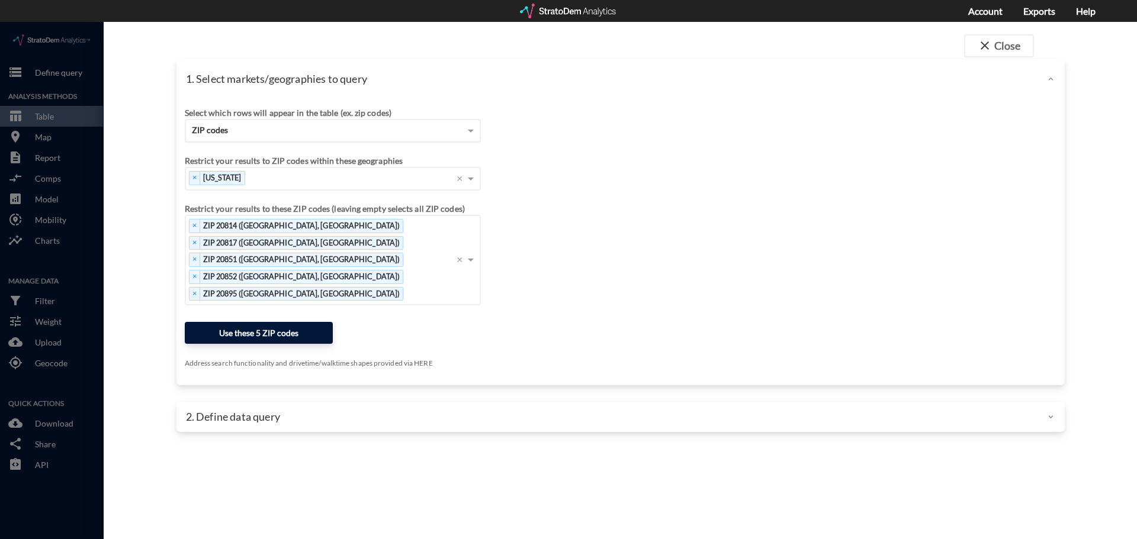
click button "Use these 5 ZIP codes"
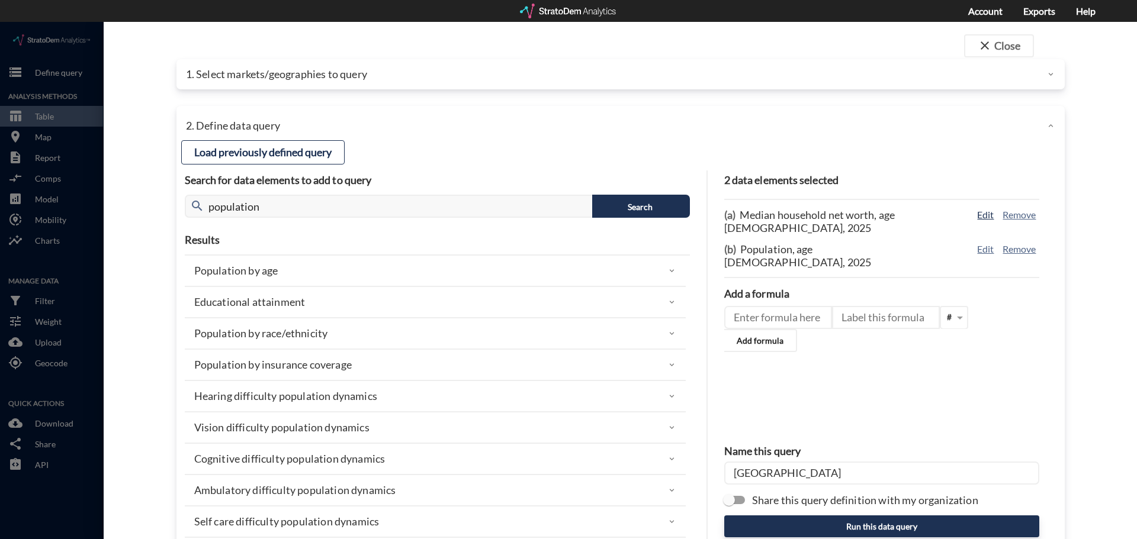
click button "Edit"
type input "NW_DYNAMICS"
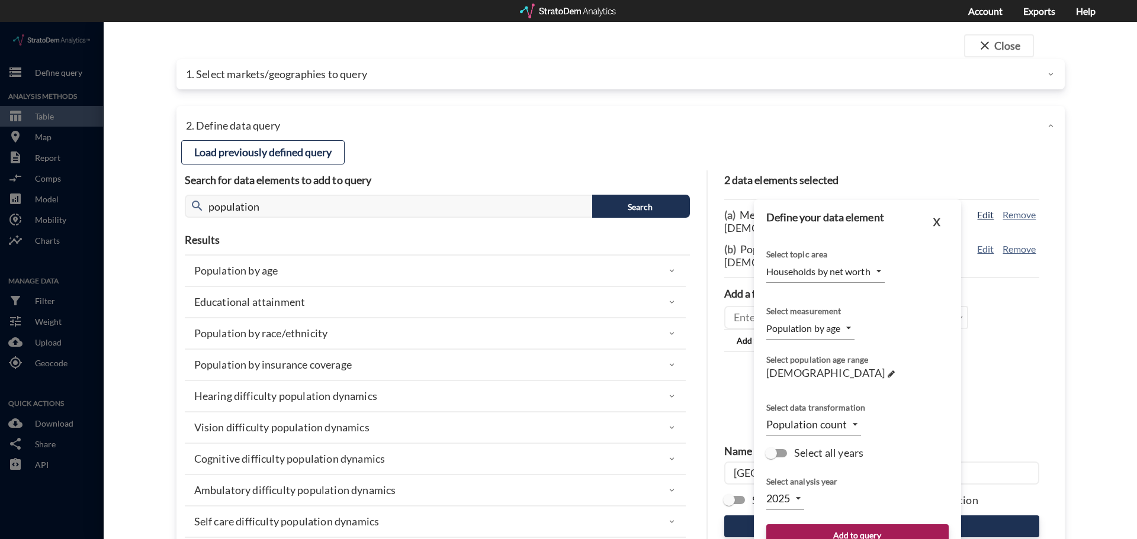
type input "MEDIAN"
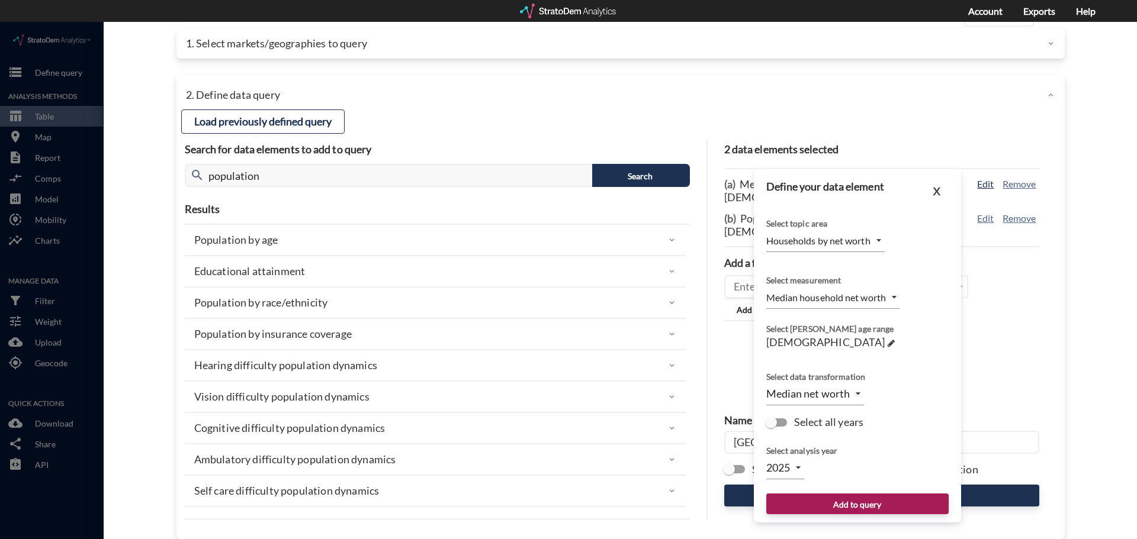
scroll to position [47, 0]
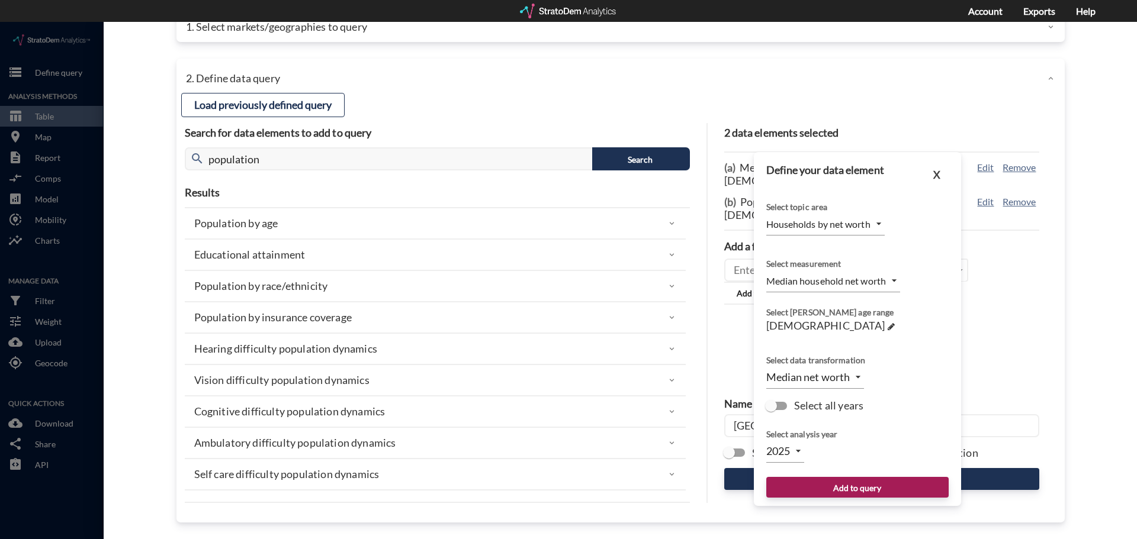
click body "/vantagepoint/us/-1 storage Define query Analysis Methods table_chart Table roo…"
click li "2029"
type input "2029"
click button "Add to query"
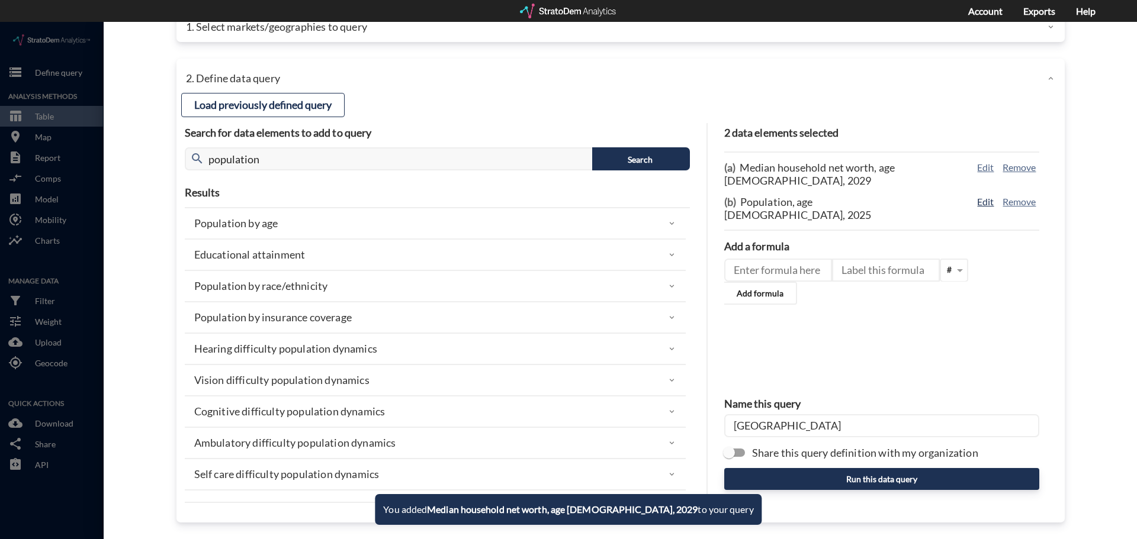
click button "Edit"
type input "POPULATION"
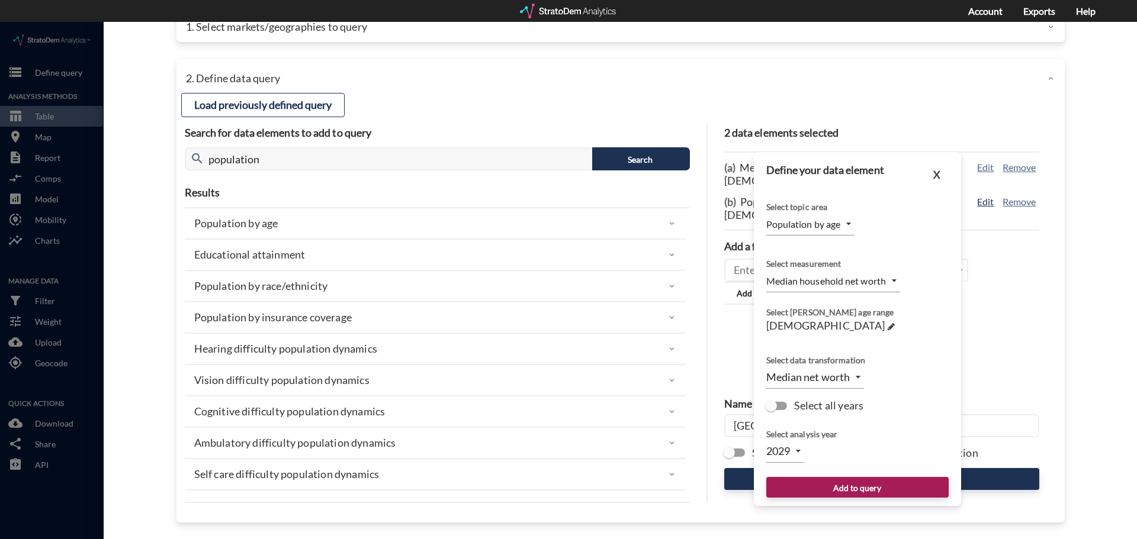
type input "COUNT"
click body "/vantagepoint/us/-1 storage Define query Analysis Methods table_chart Table roo…"
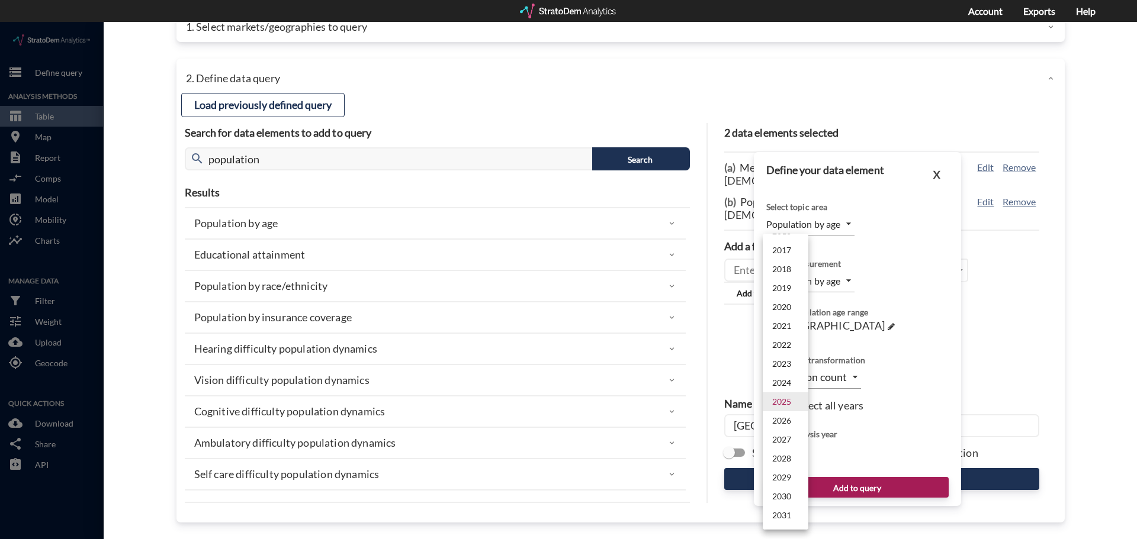
drag, startPoint x: 793, startPoint y: 454, endPoint x: 849, endPoint y: 462, distance: 57.3
click li "2029"
type input "2029"
click div "2001 2002 2003 2004 2005 2006 2007 2008 2009 2010 2011 2012 2013 2014 2015 2016…"
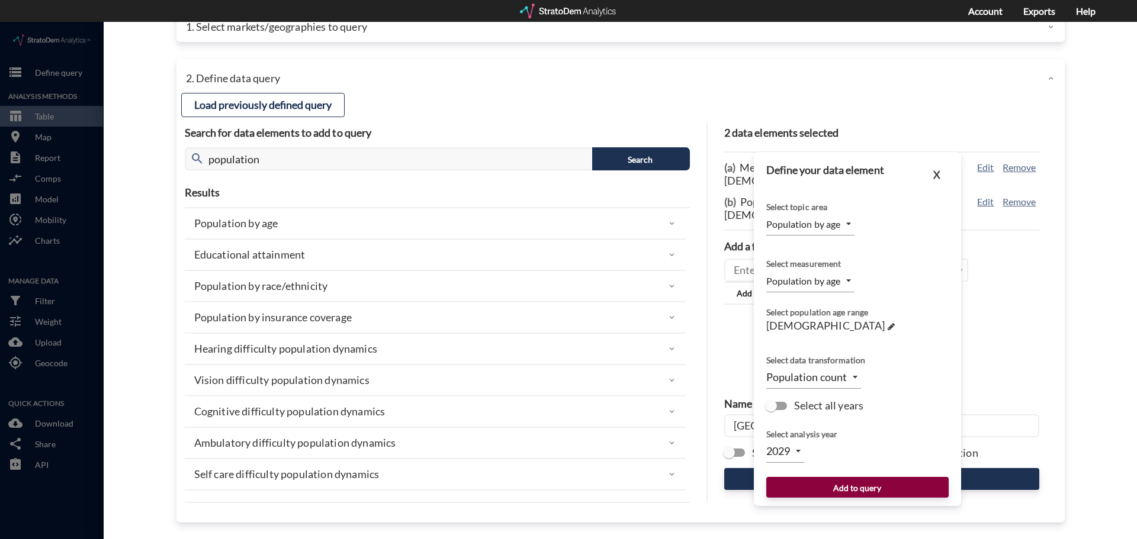
click button "Add to query"
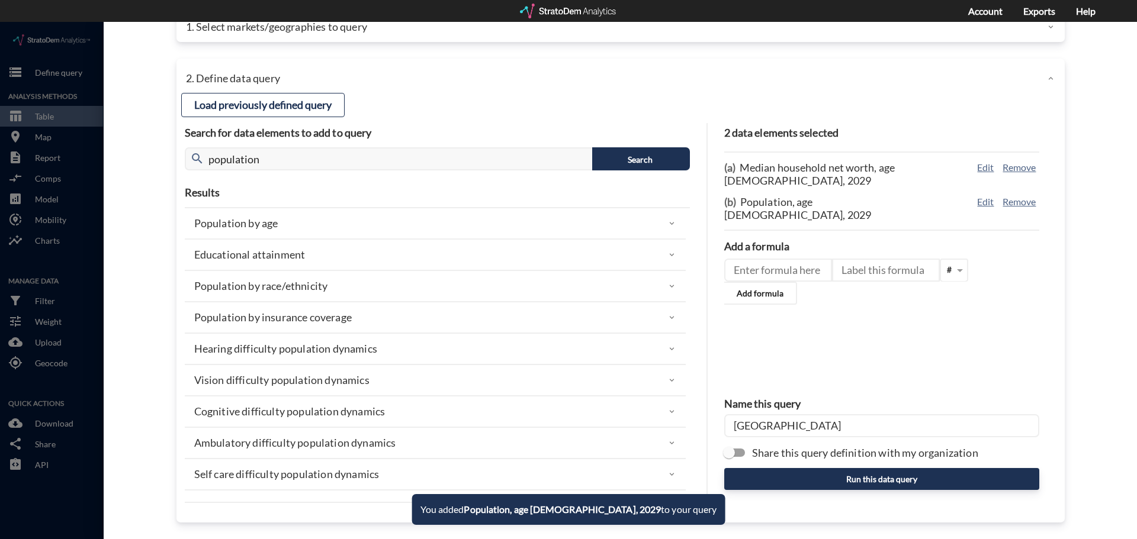
click input "[GEOGRAPHIC_DATA]"
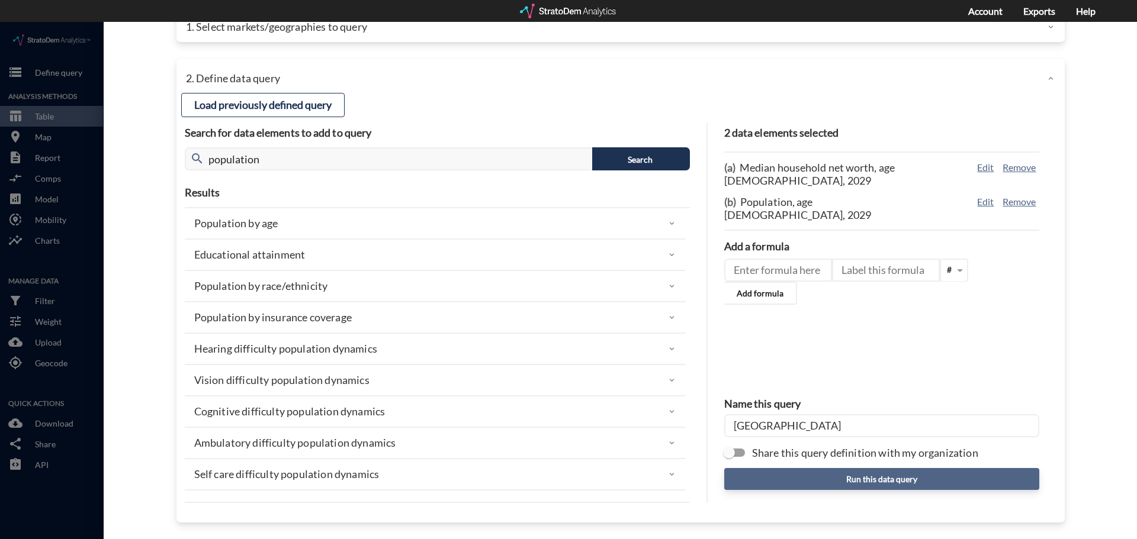
type input "[GEOGRAPHIC_DATA]"
click button "Run this data query"
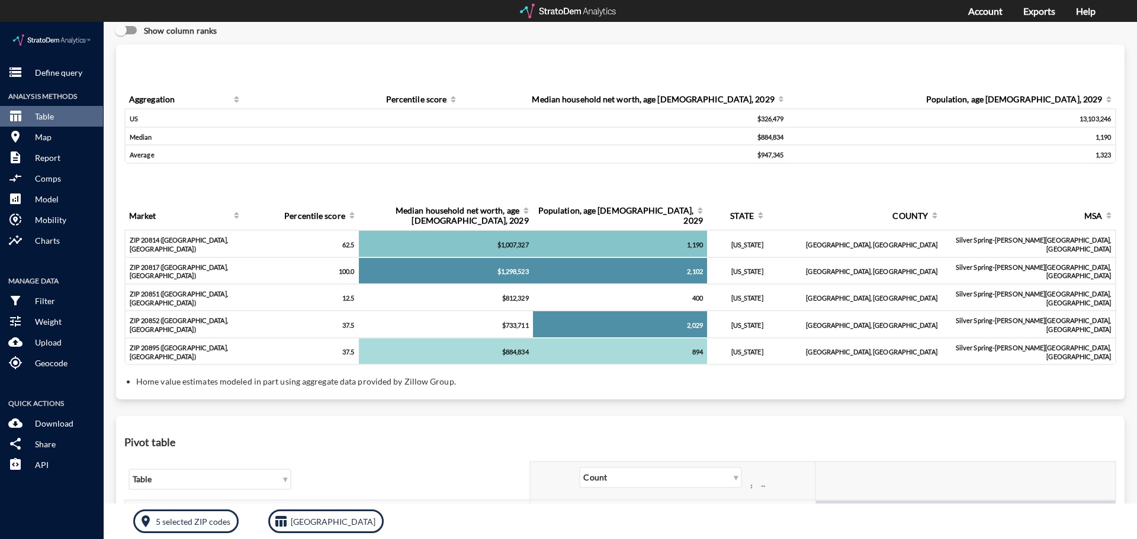
scroll to position [0, 0]
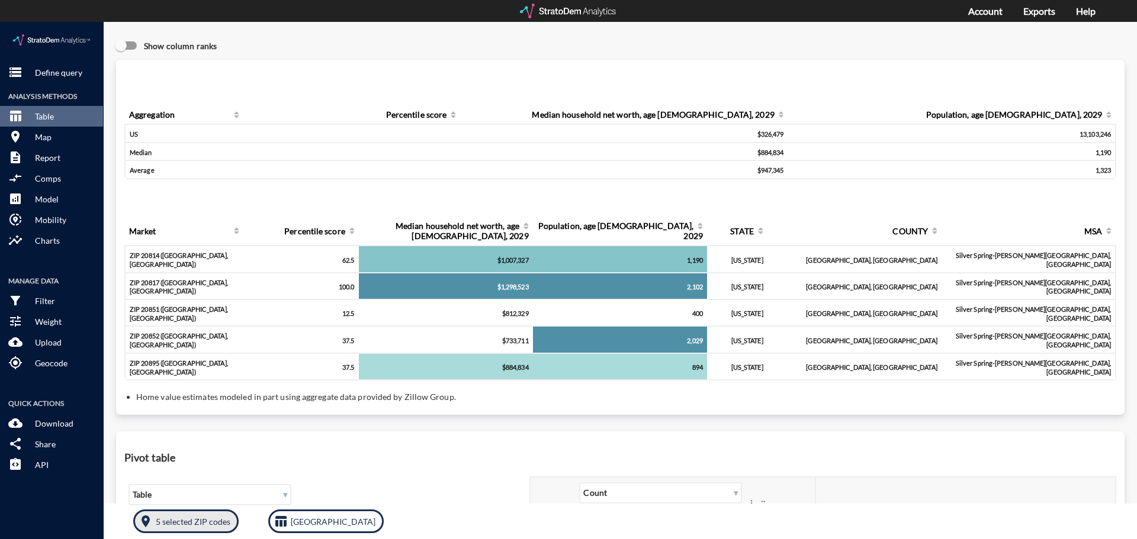
drag, startPoint x: 181, startPoint y: 496, endPoint x: 298, endPoint y: 464, distance: 121.1
click p "5 selected ZIP codes"
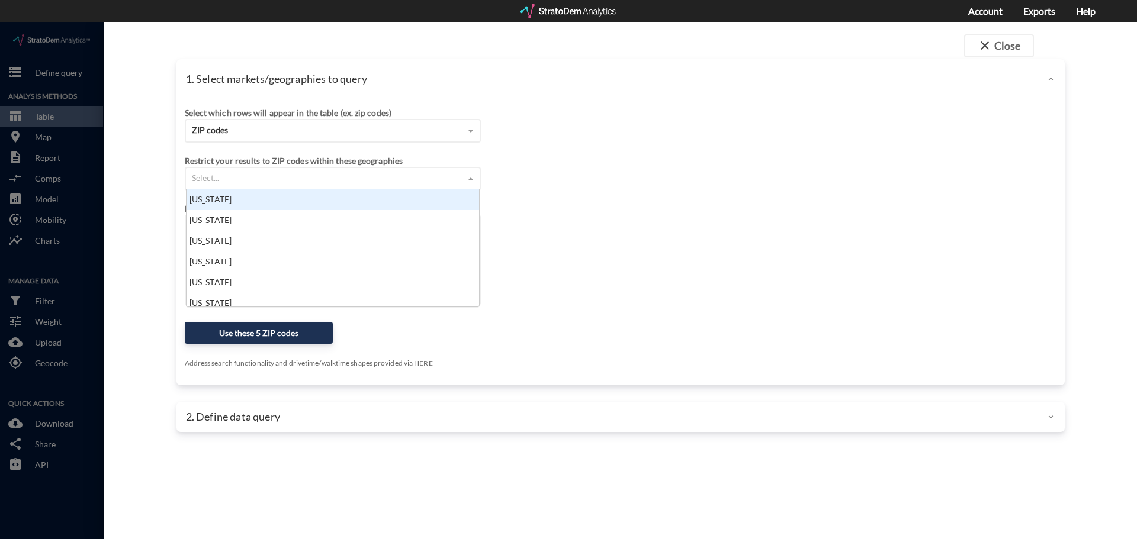
click div "Select..."
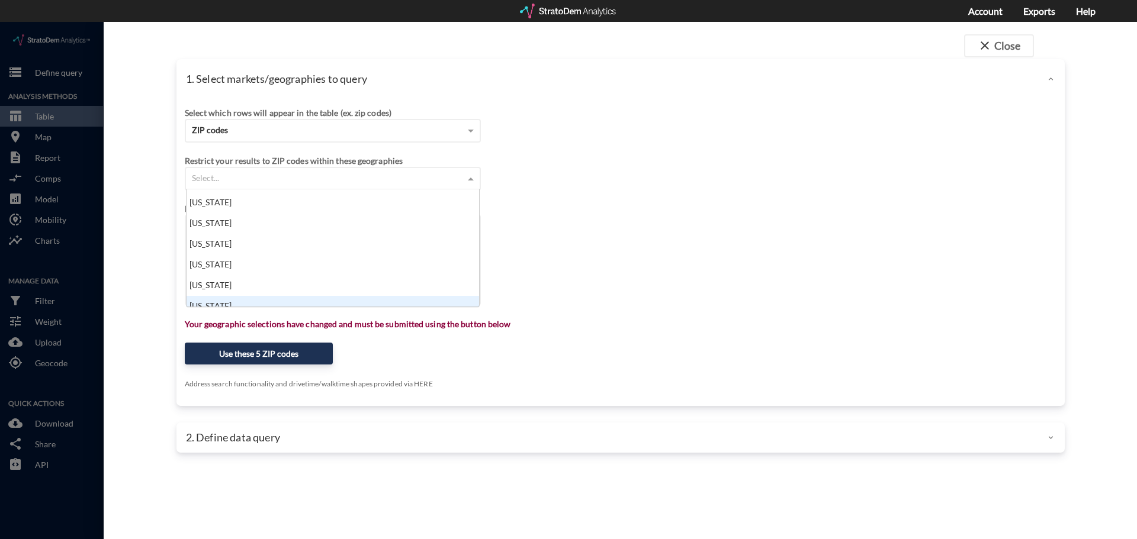
scroll to position [59, 0]
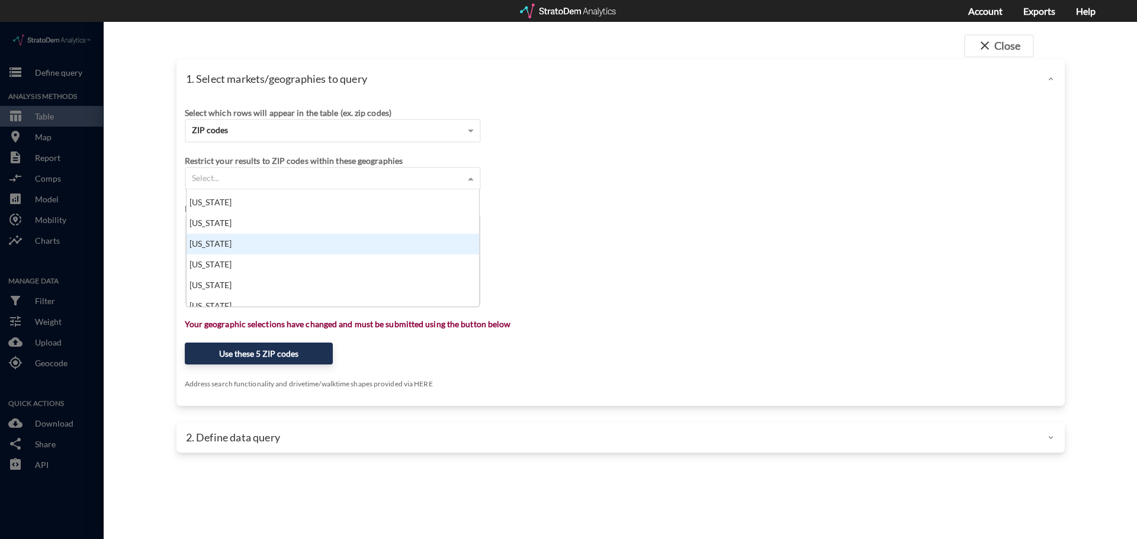
click div "[US_STATE]"
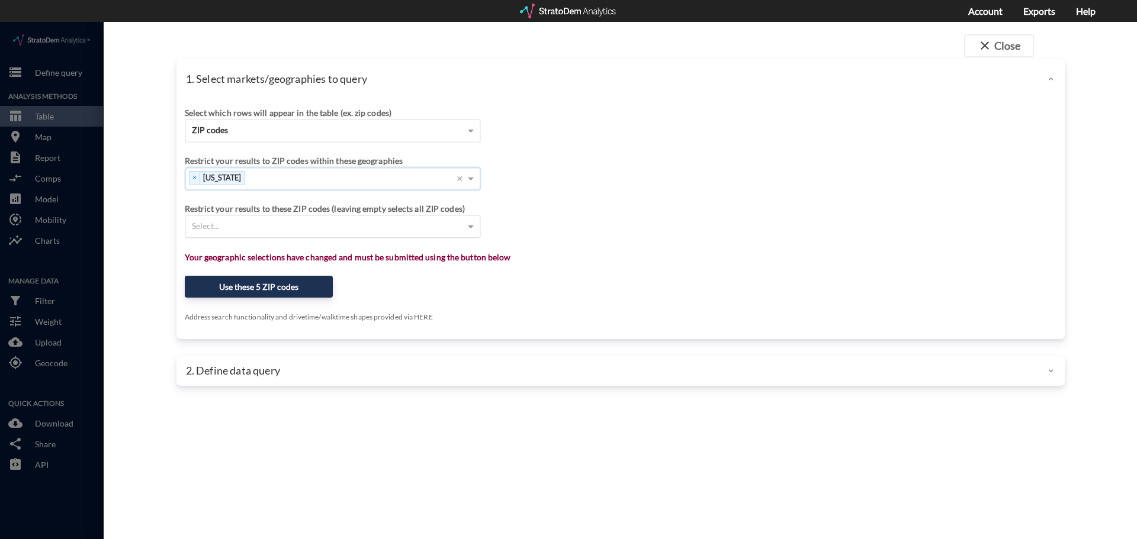
click div "Select..."
type input "80206"
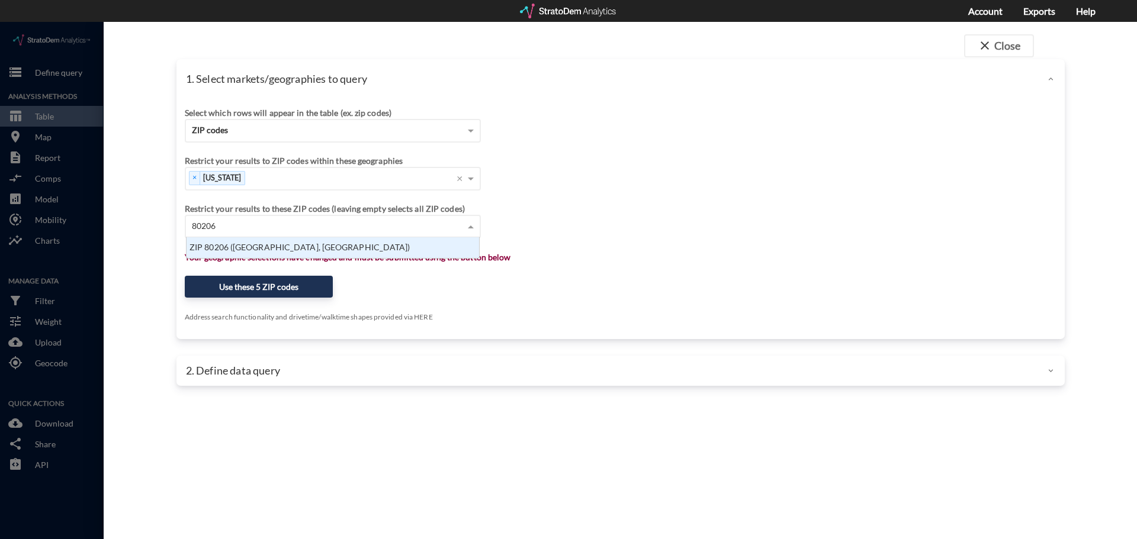
scroll to position [12, 285]
click div "ZIP 80206 ([GEOGRAPHIC_DATA], [GEOGRAPHIC_DATA])"
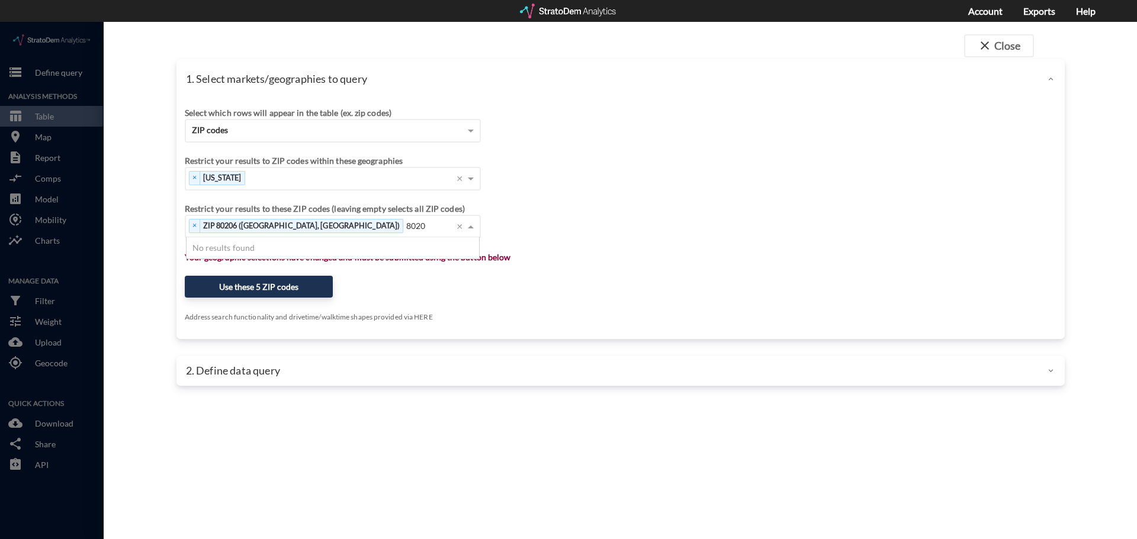
type input "80209"
click div "ZIP 80209 ([GEOGRAPHIC_DATA], [GEOGRAPHIC_DATA])"
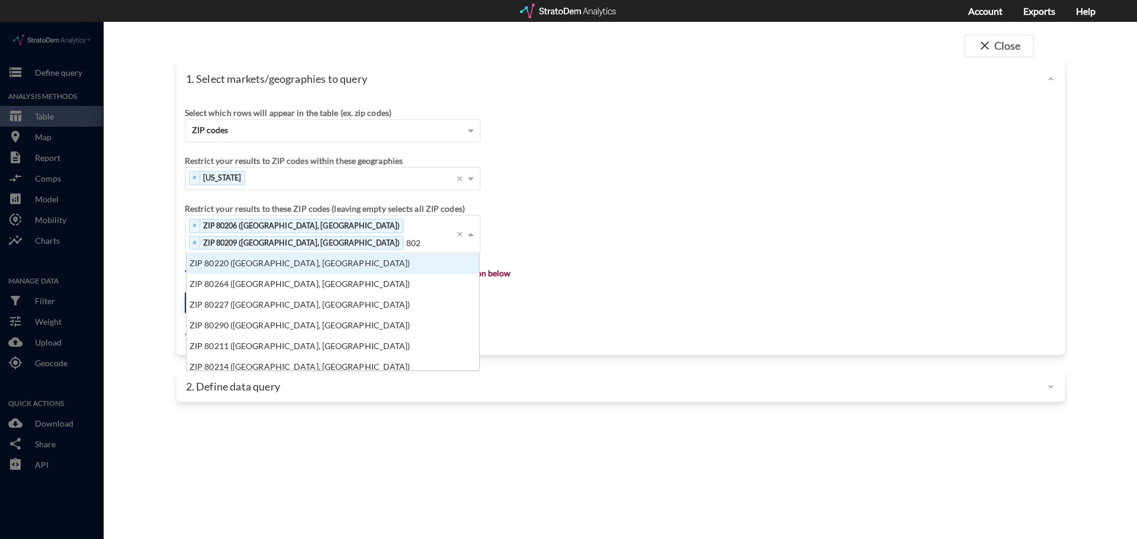
scroll to position [108, 285]
type input "802"
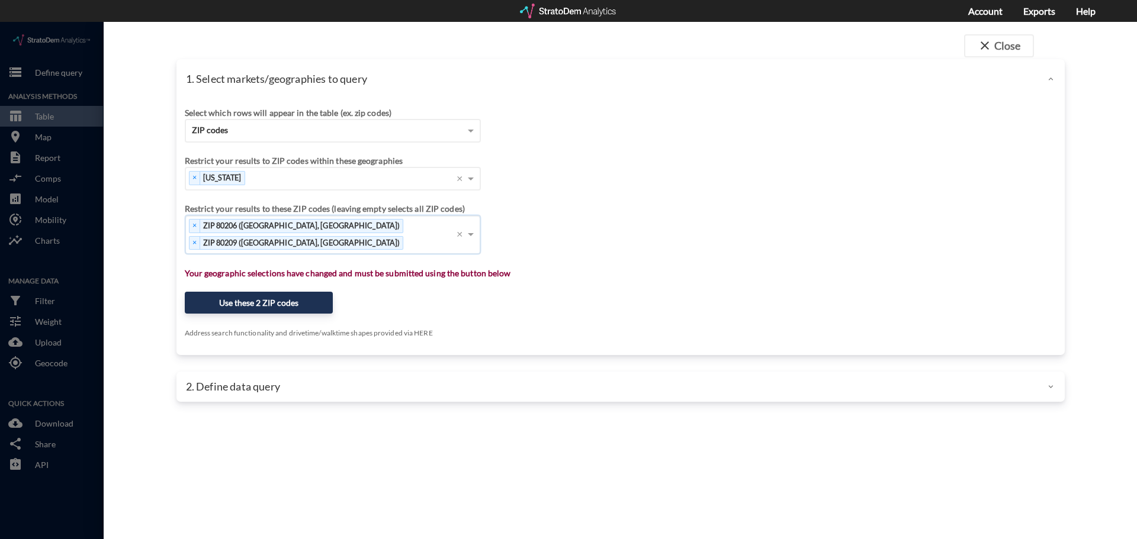
click div "× ZIP 80206 ([GEOGRAPHIC_DATA], [GEOGRAPHIC_DATA]) × ZIP 80209 ([GEOGRAPHIC_DAT…"
type input "80111"
click div "ZIP 80111 ([GEOGRAPHIC_DATA], [GEOGRAPHIC_DATA])"
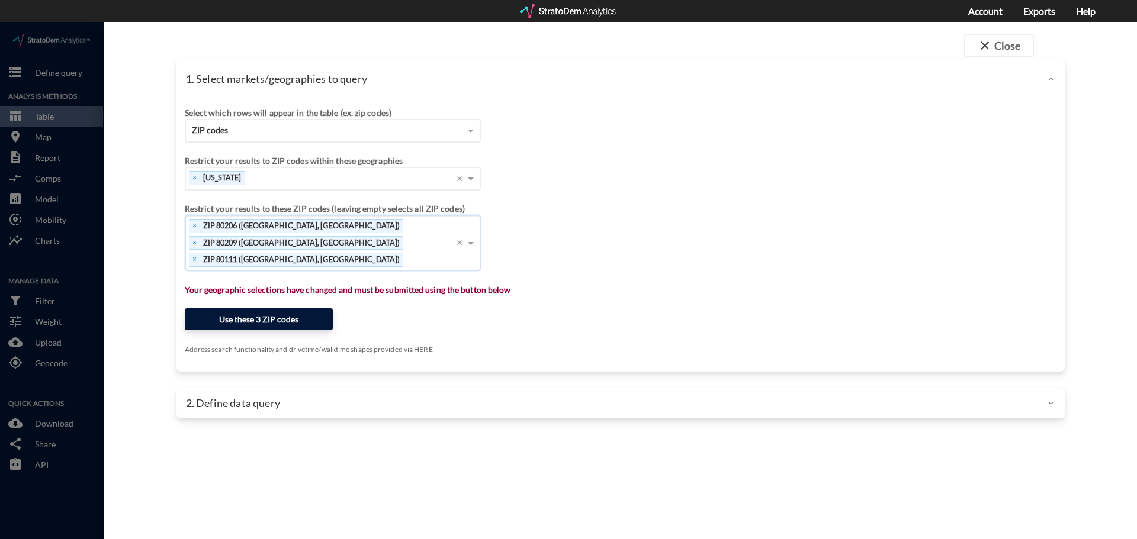
click button "Use these 3 ZIP codes"
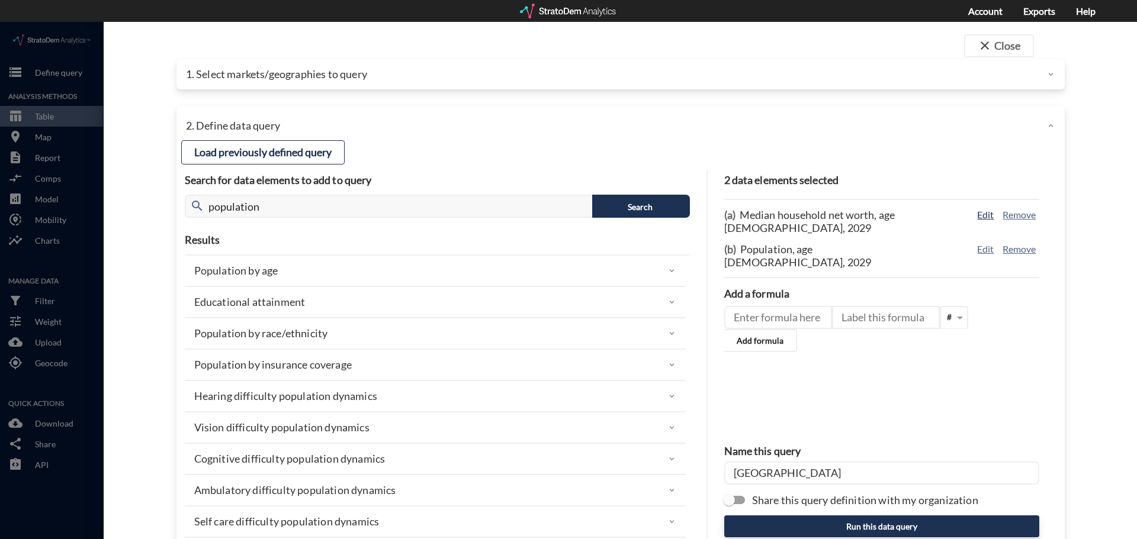
click button "Edit"
type input "NW_DYNAMICS"
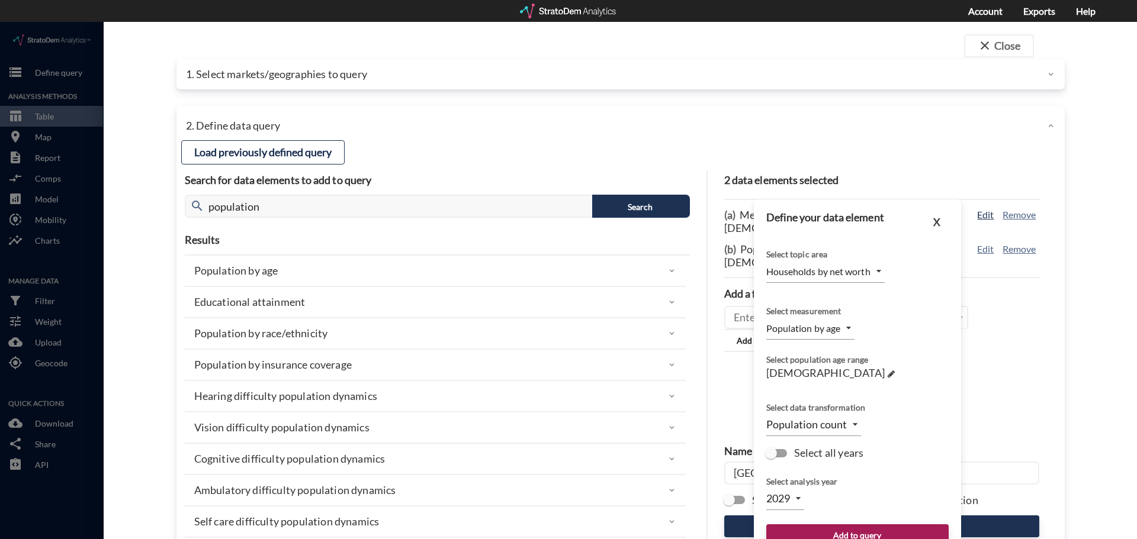
type input "MEDIAN"
type input "2025"
click span "[DEMOGRAPHIC_DATA]"
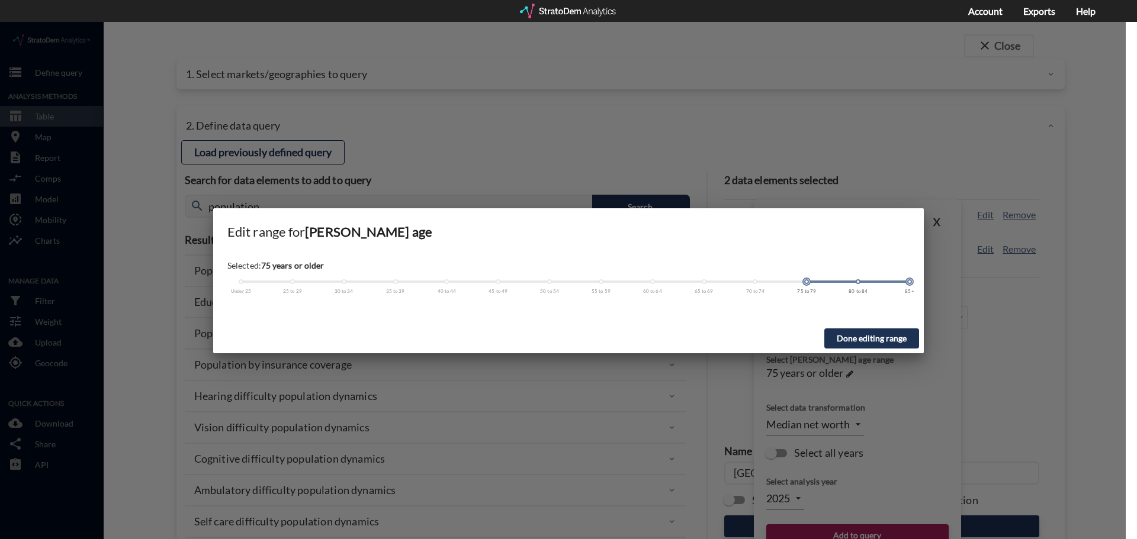
drag, startPoint x: 808, startPoint y: 259, endPoint x: 926, endPoint y: 271, distance: 118.4
click div "Edit range for [PERSON_NAME] age Selected: 75 years or older Under 25 25 to 29 …"
click div "Done editing range"
drag, startPoint x: 897, startPoint y: 321, endPoint x: 909, endPoint y: 320, distance: 12.5
click button "Done editing range"
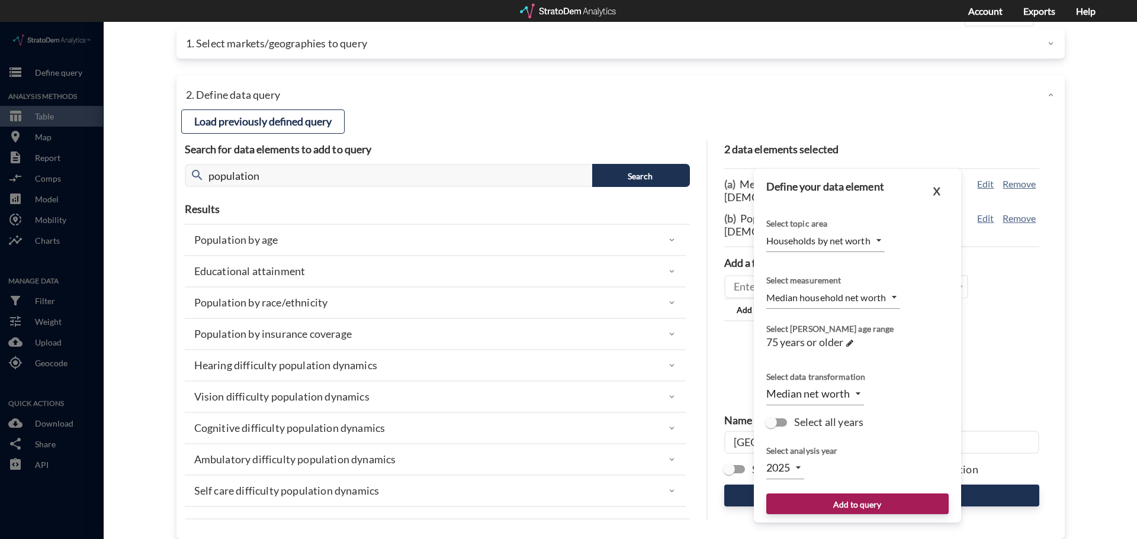
scroll to position [47, 0]
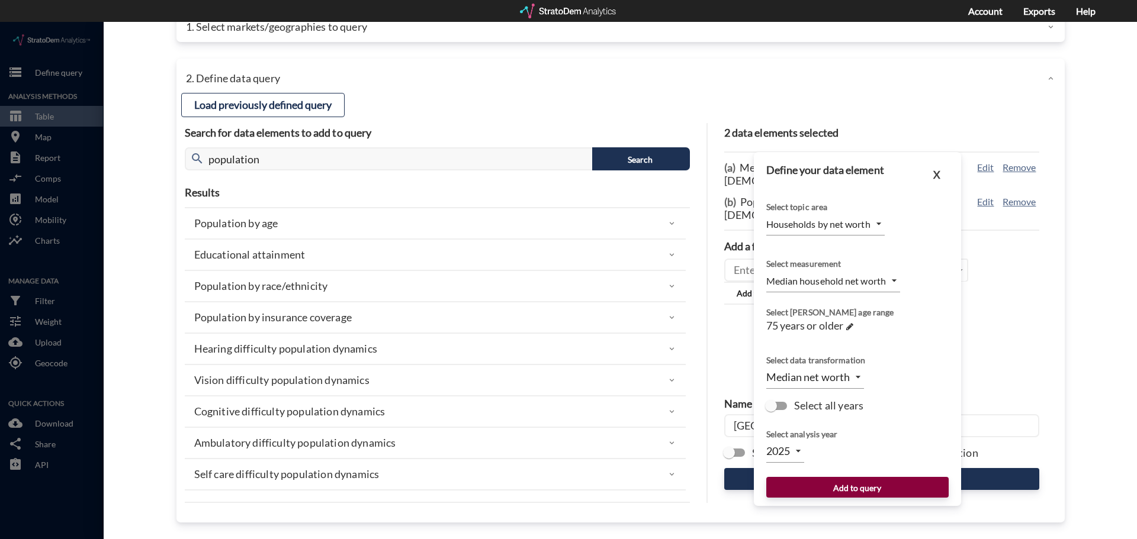
click button "Add to query"
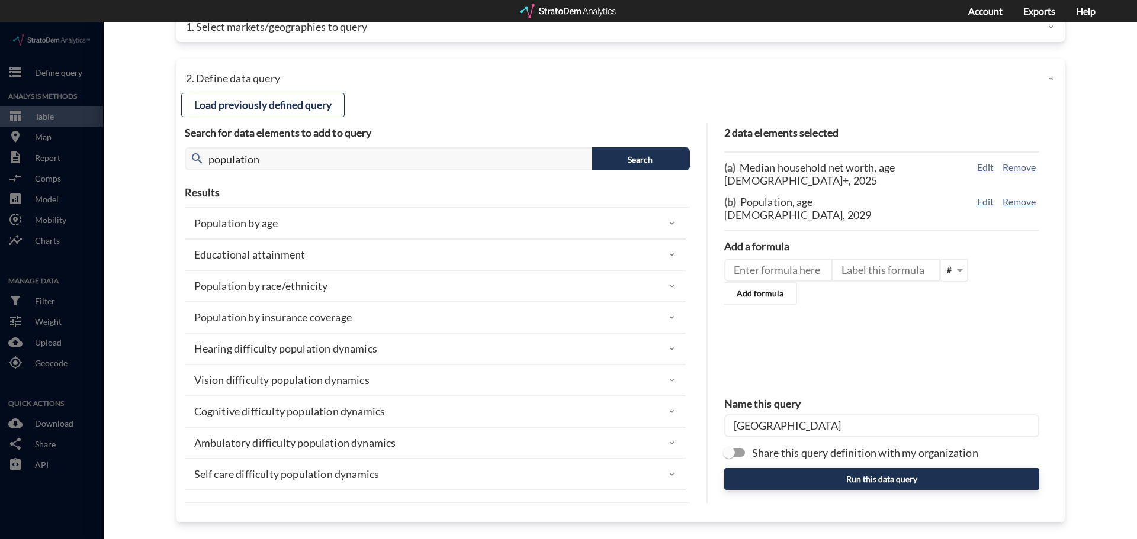
click input "[GEOGRAPHIC_DATA]"
drag, startPoint x: 836, startPoint y: 404, endPoint x: 603, endPoint y: 400, distance: 233.9
click div "Load previously defined query Search for data elements to add to query search p…"
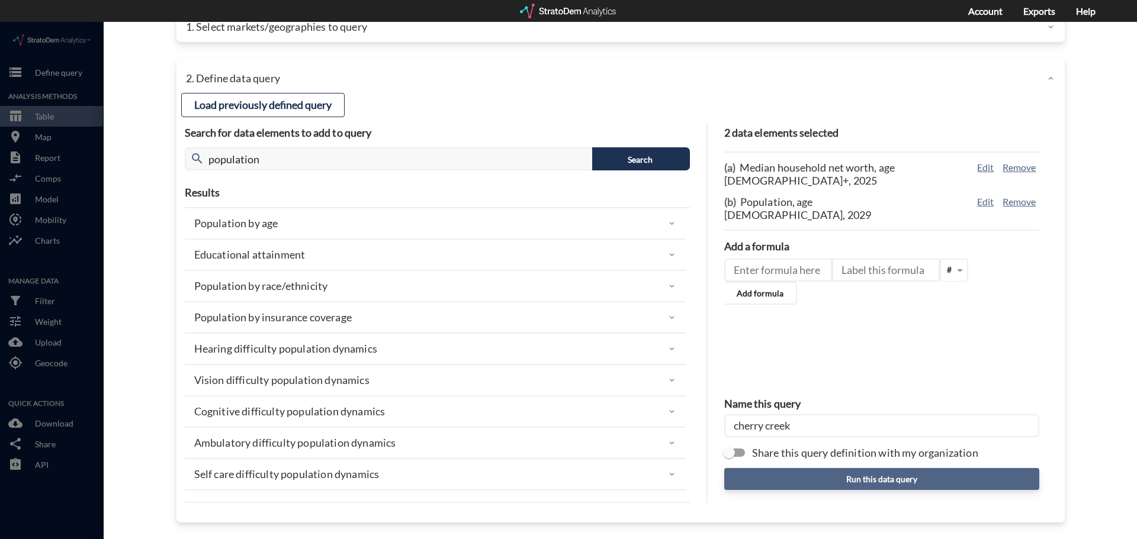
type input "cherry creek"
click button "Run this data query"
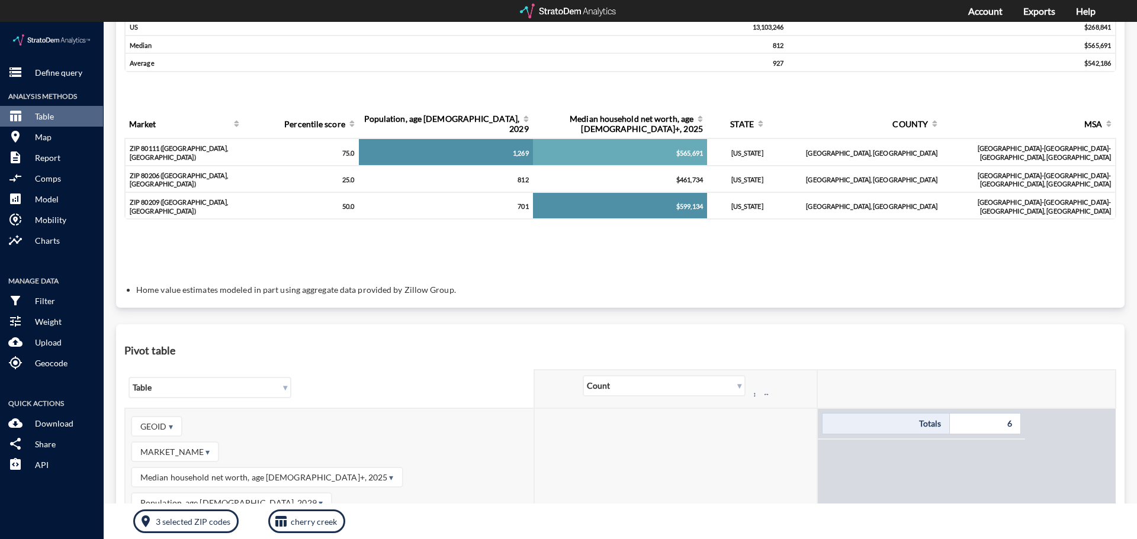
scroll to position [0, 0]
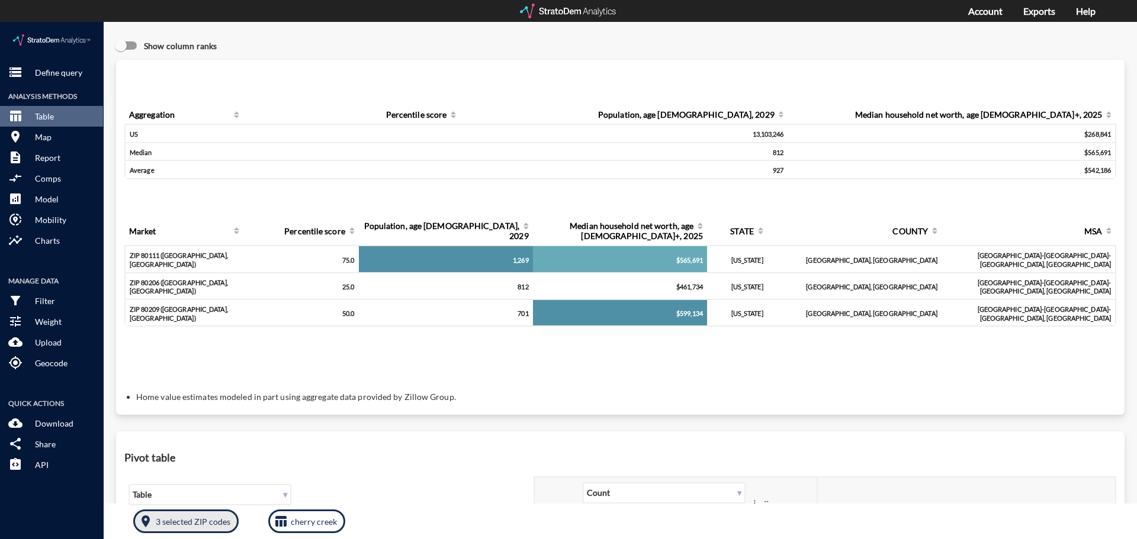
click p "3 selected ZIP codes"
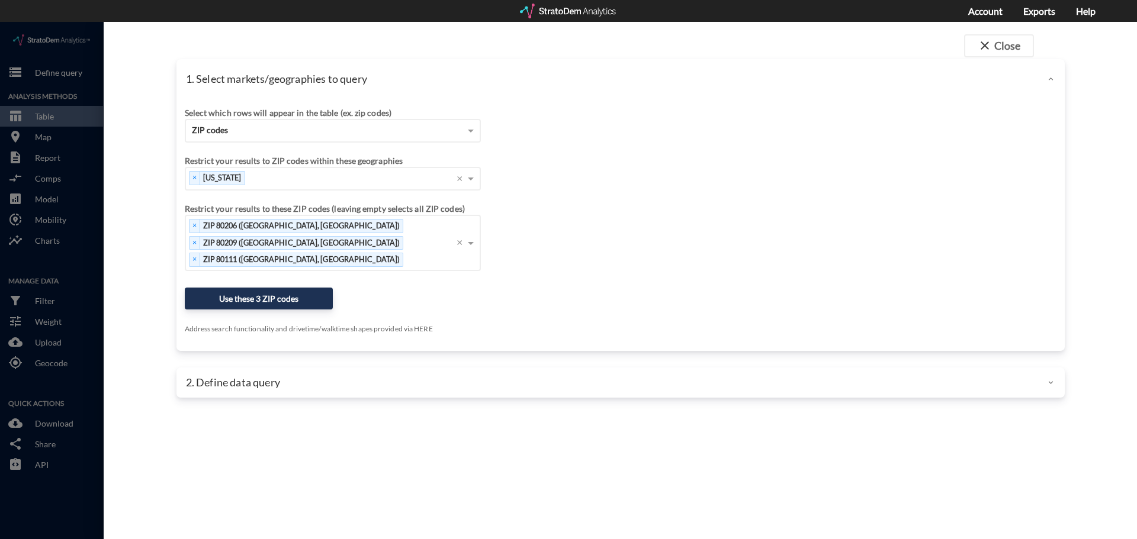
click p "2. Define data query"
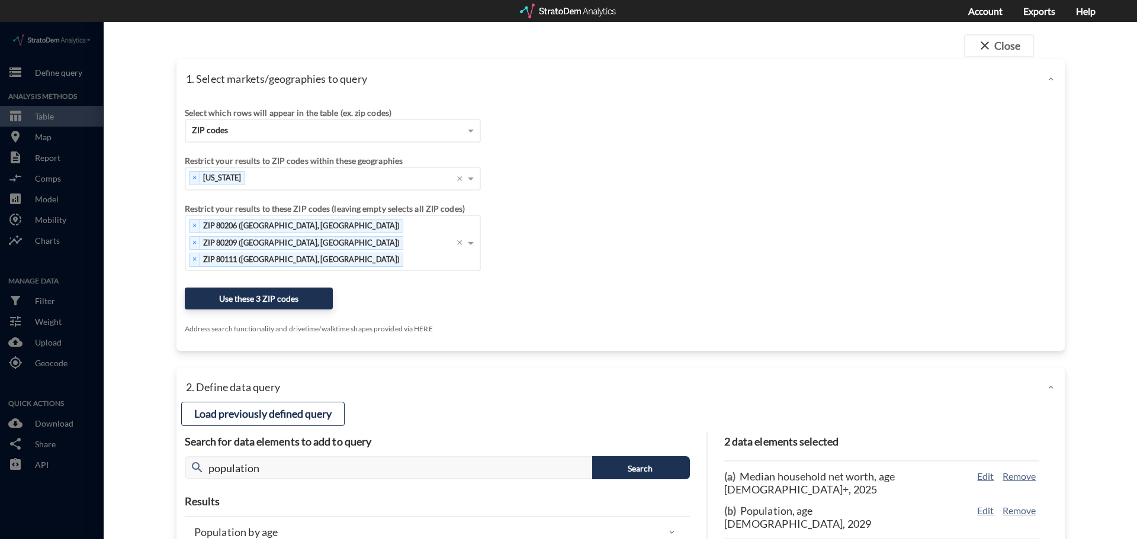
scroll to position [178, 0]
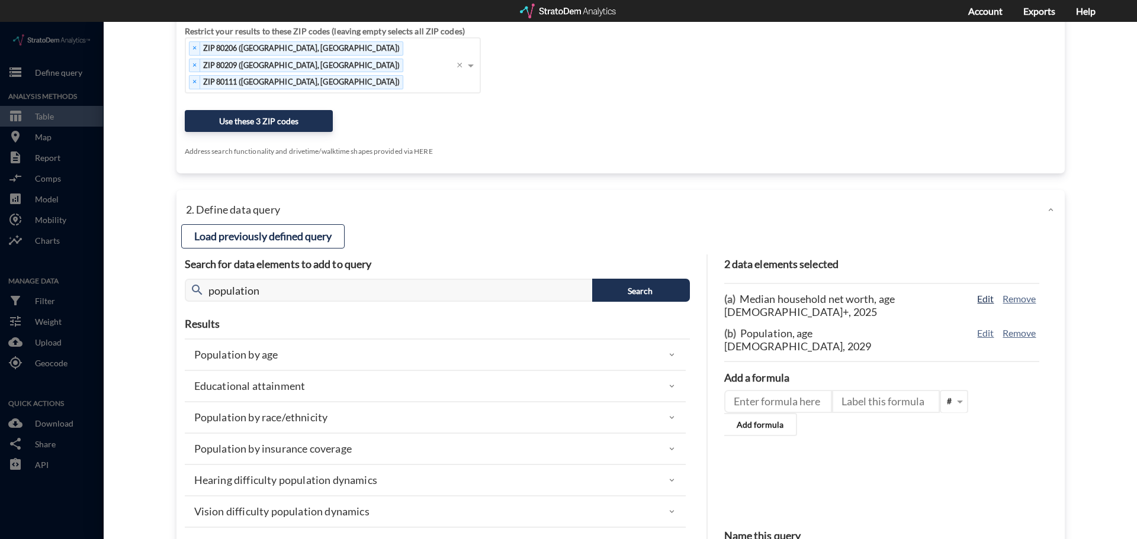
click button "Edit"
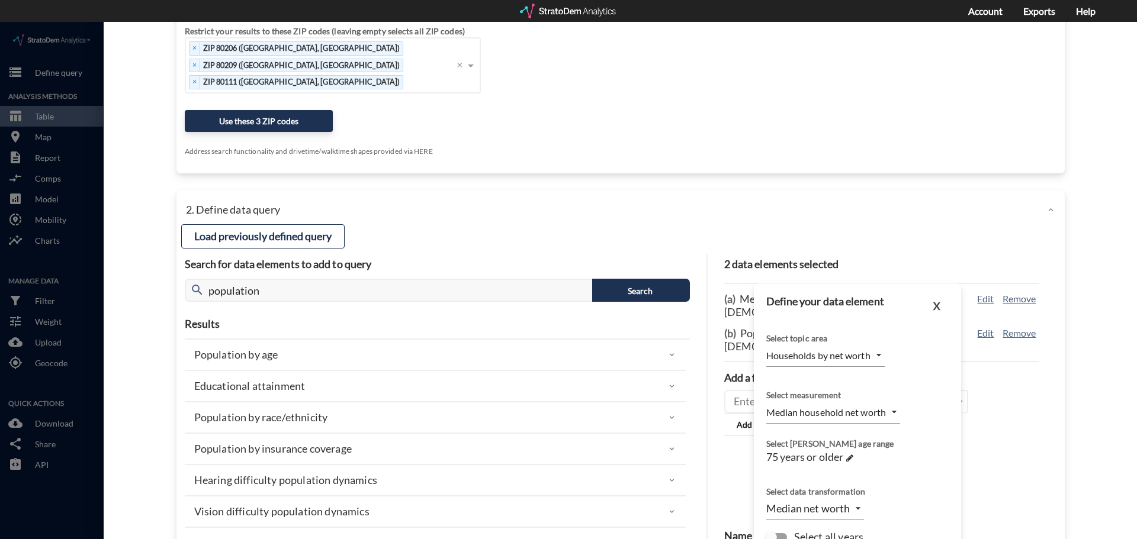
click body "/vantagepoint/us/-1 storage Define query Analysis Methods table_chart Table roo…"
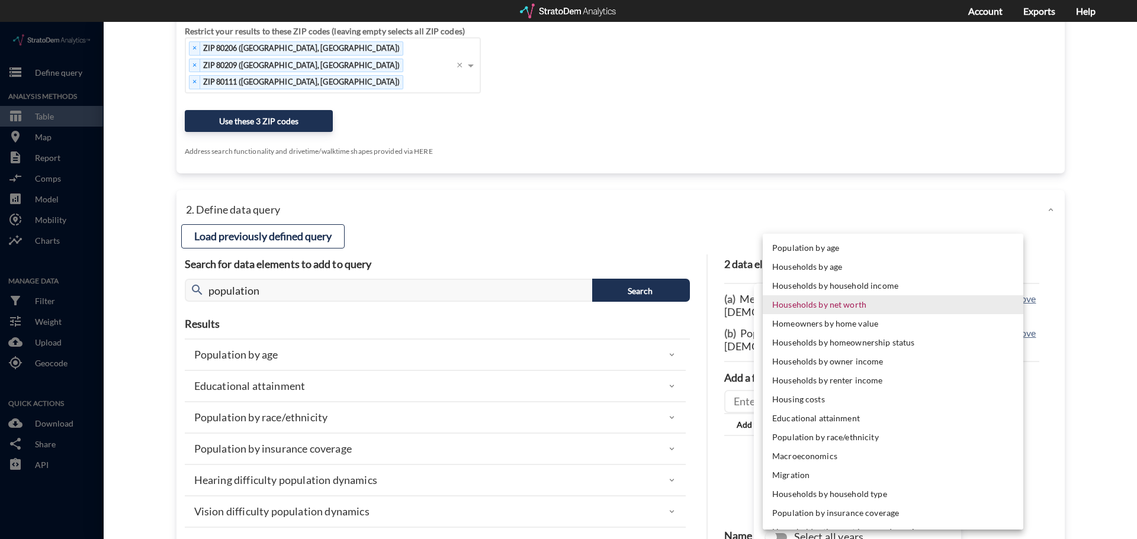
click div
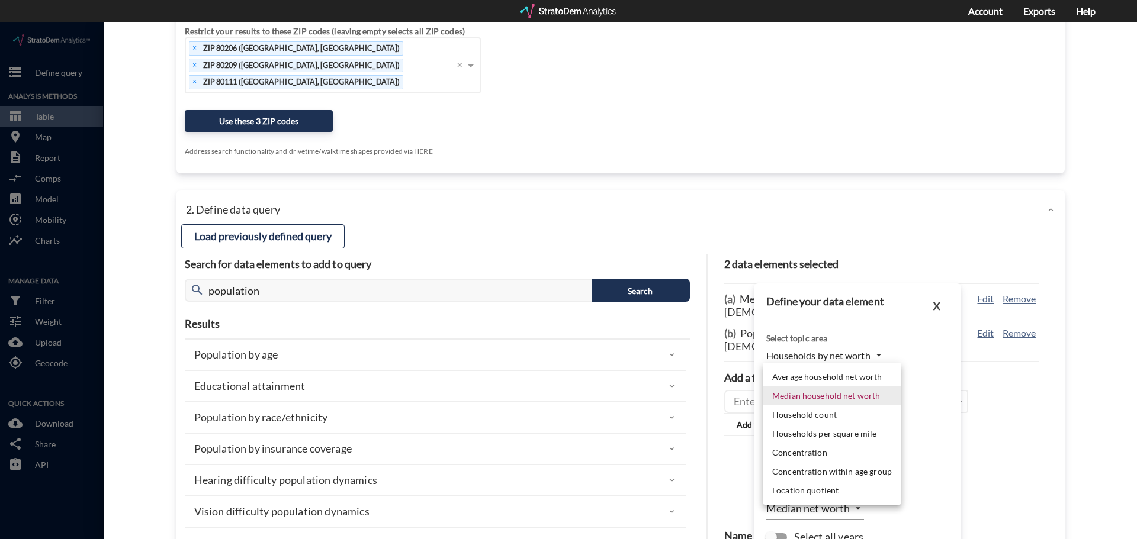
click body "/vantagepoint/us/-1 storage Define query Analysis Methods table_chart Table roo…"
click li "Average household net worth"
type input "MEAN"
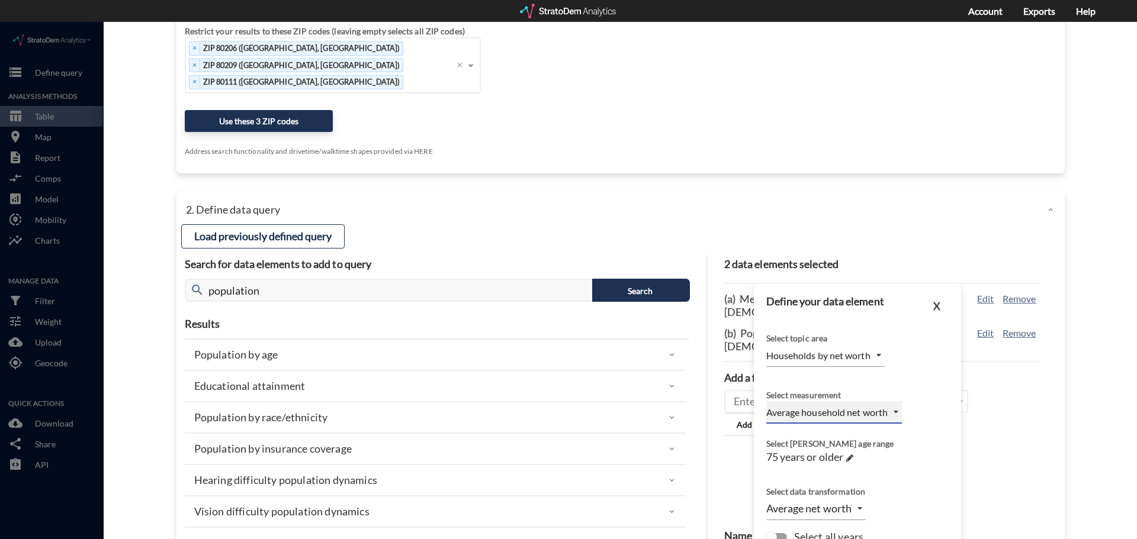
scroll to position [292, 0]
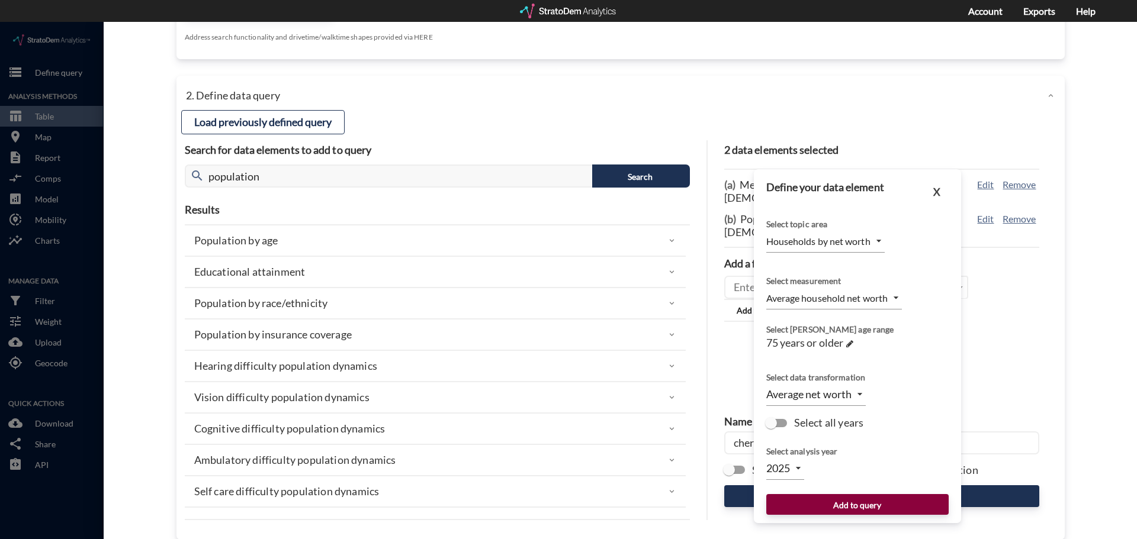
click button "Add to query"
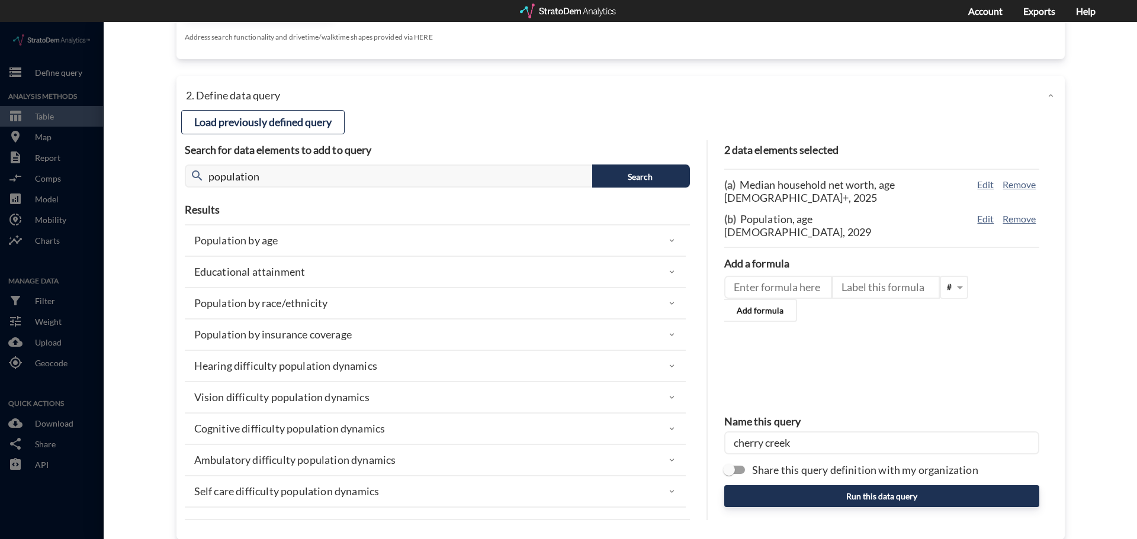
click input "cherry creek"
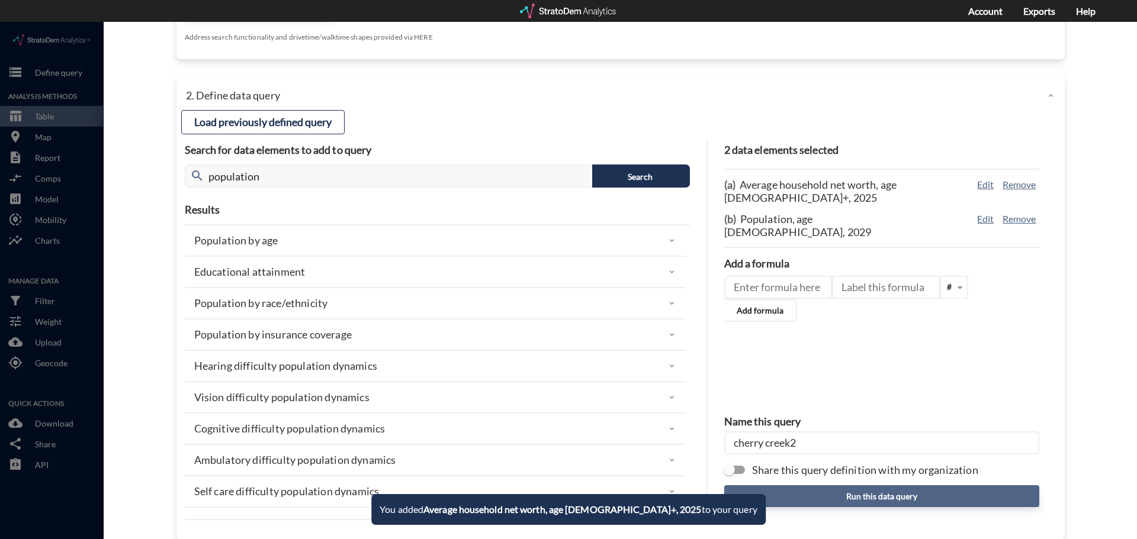
type input "cherry creek2"
click button "Run this data query"
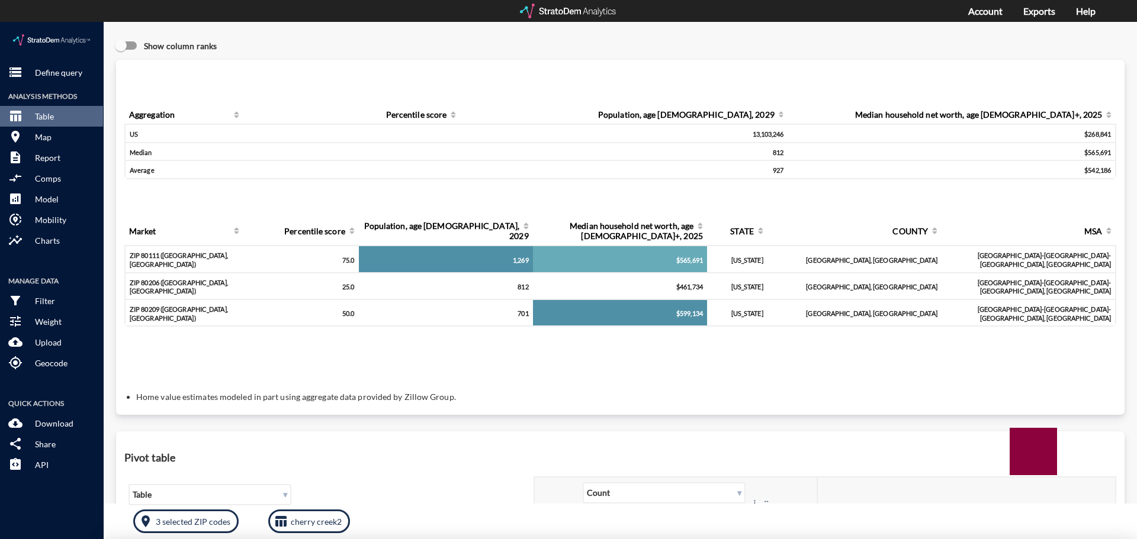
scroll to position [0, 0]
